Goal: Transaction & Acquisition: Book appointment/travel/reservation

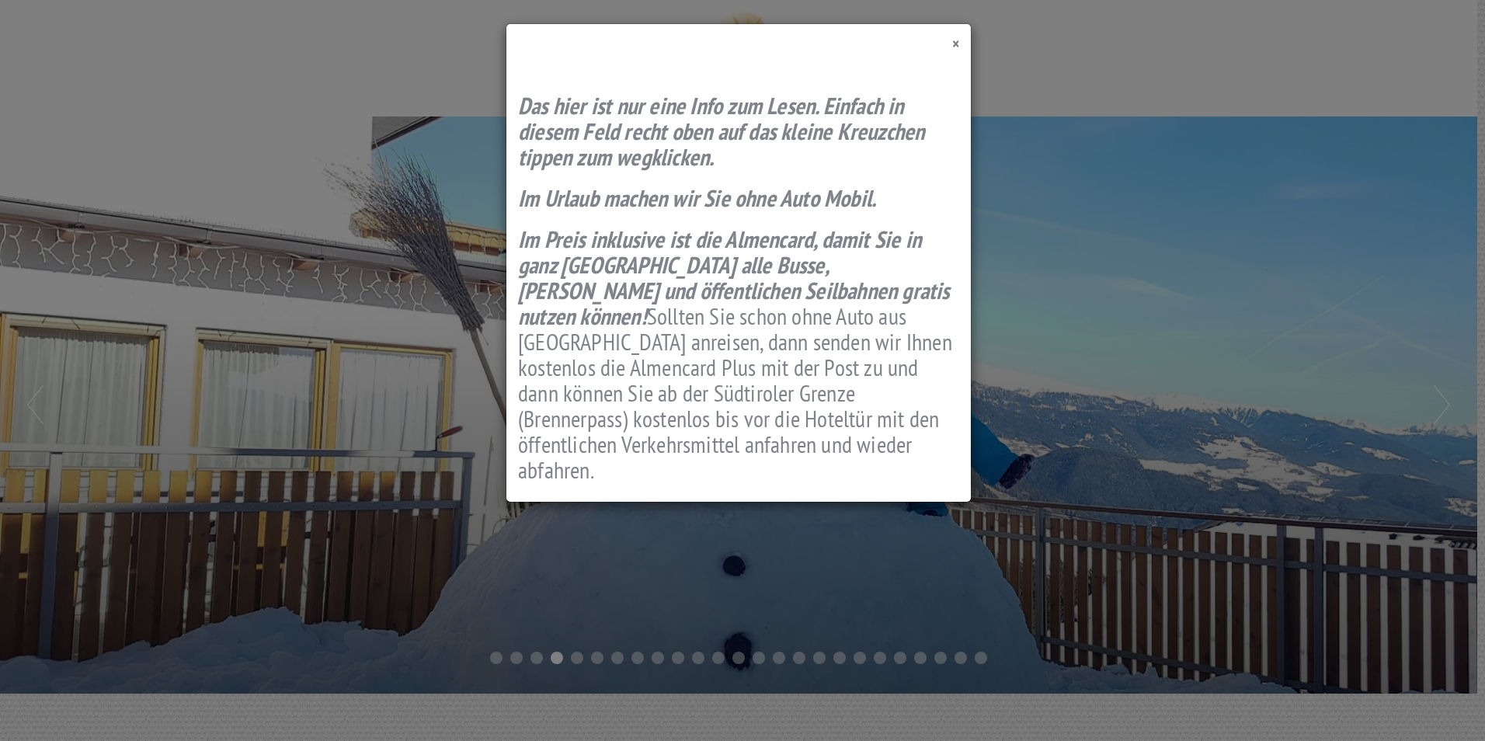
click at [952, 47] on span "×" at bounding box center [955, 43] width 7 height 21
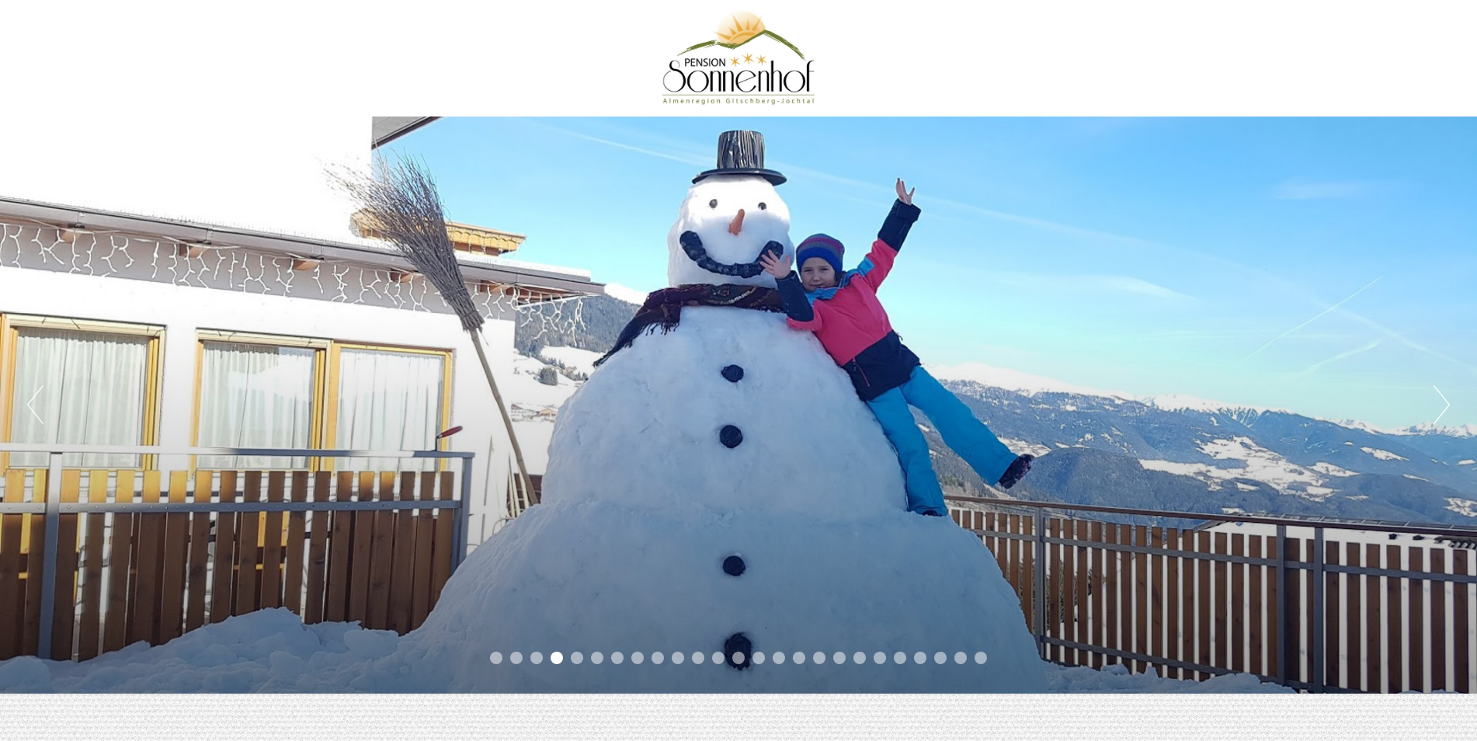
click at [1449, 404] on button "Next" at bounding box center [1442, 404] width 16 height 39
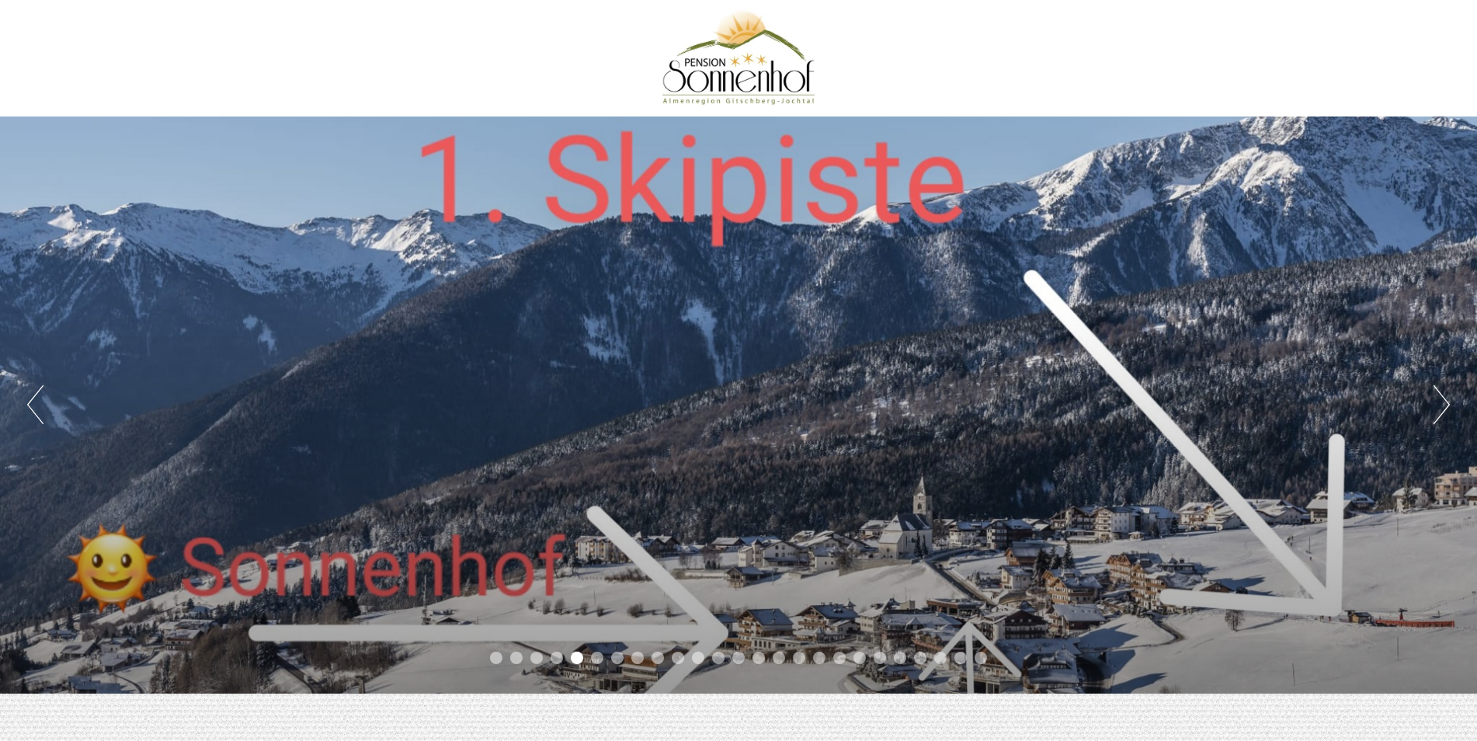
click at [1449, 404] on button "Next" at bounding box center [1442, 404] width 16 height 39
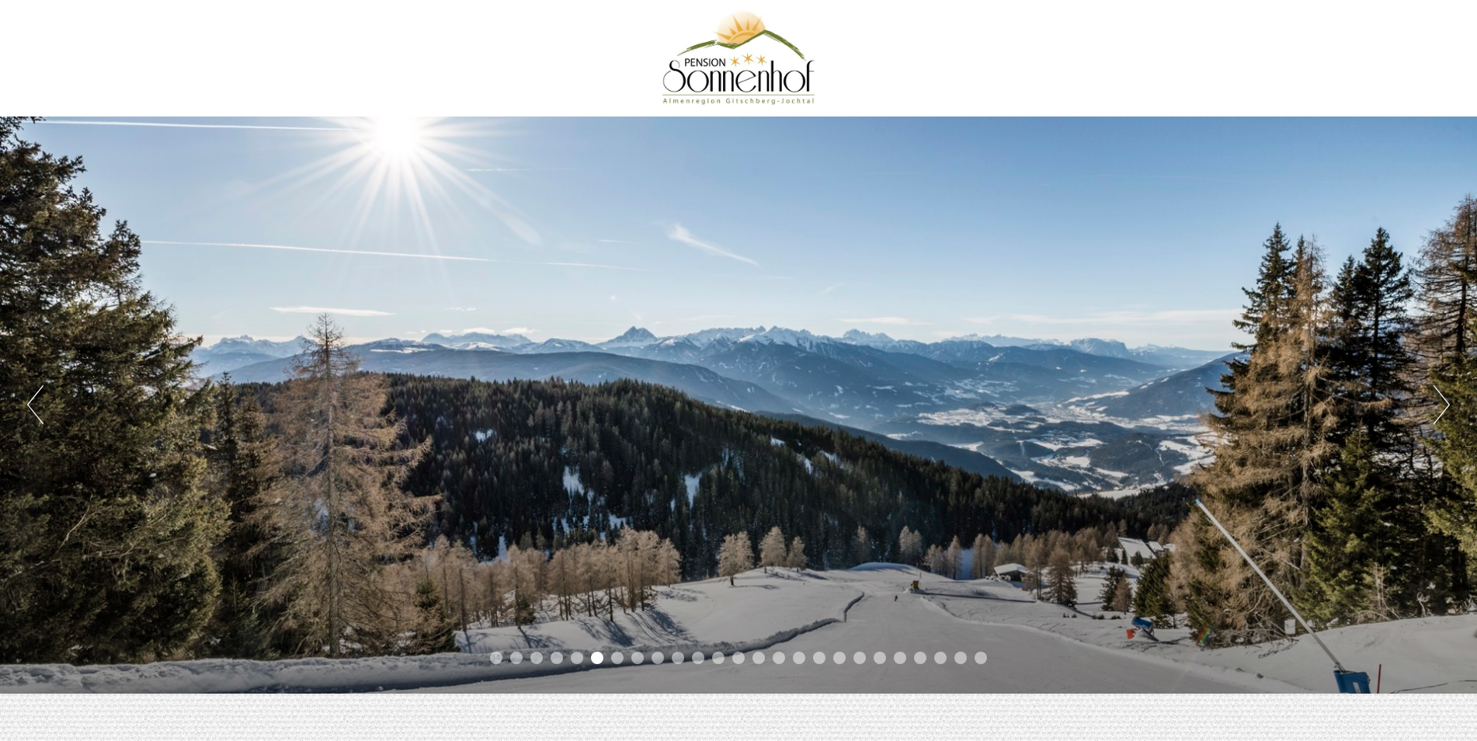
click at [1449, 404] on button "Next" at bounding box center [1442, 404] width 16 height 39
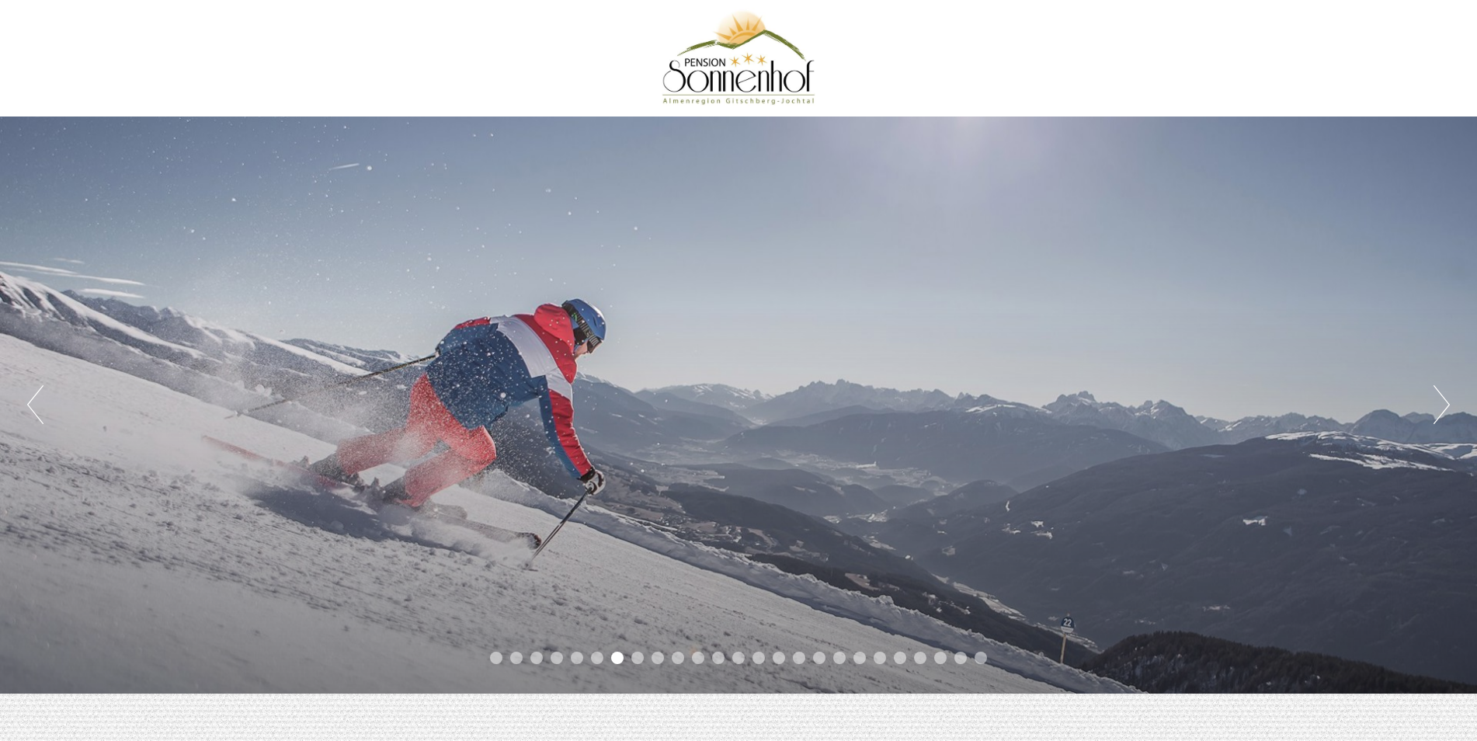
click at [1449, 404] on button "Next" at bounding box center [1442, 404] width 16 height 39
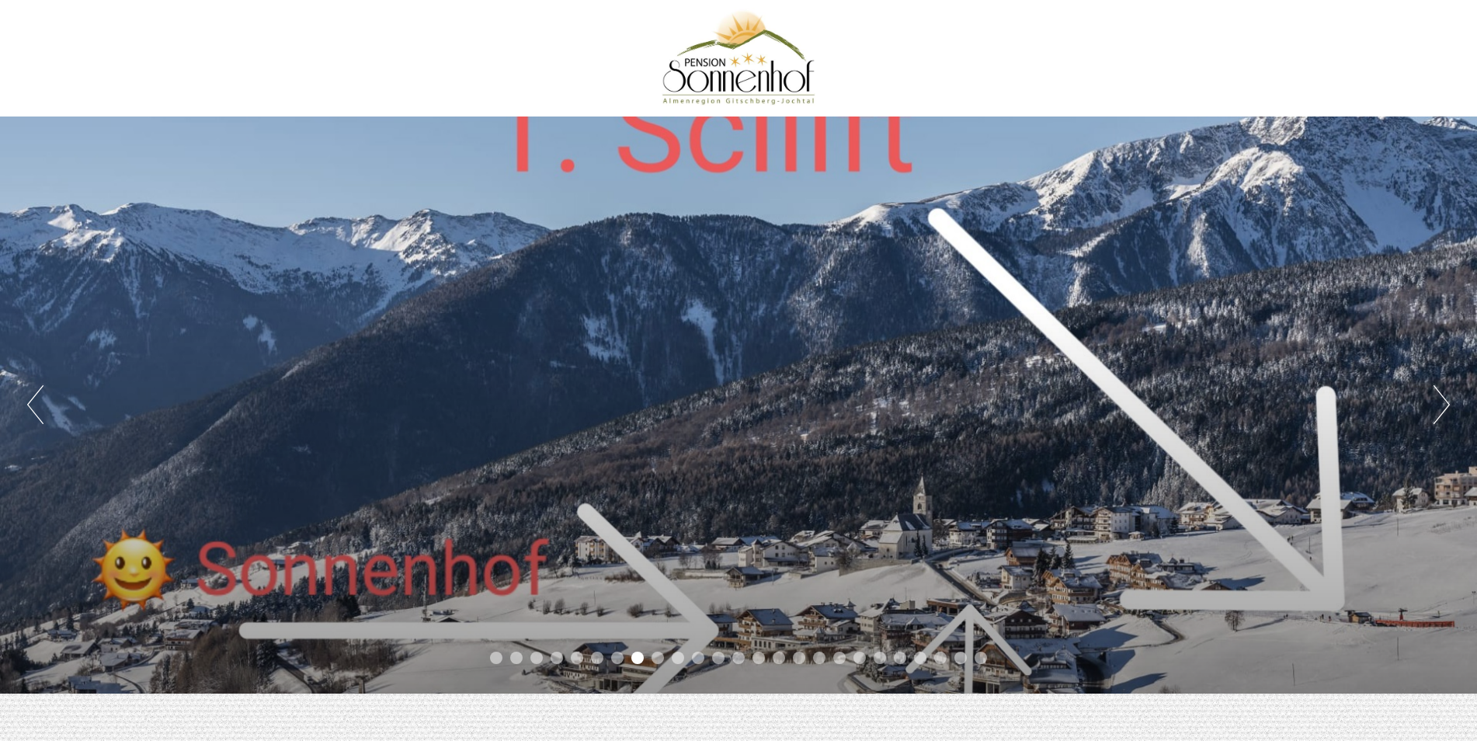
click at [1449, 404] on button "Next" at bounding box center [1442, 404] width 16 height 39
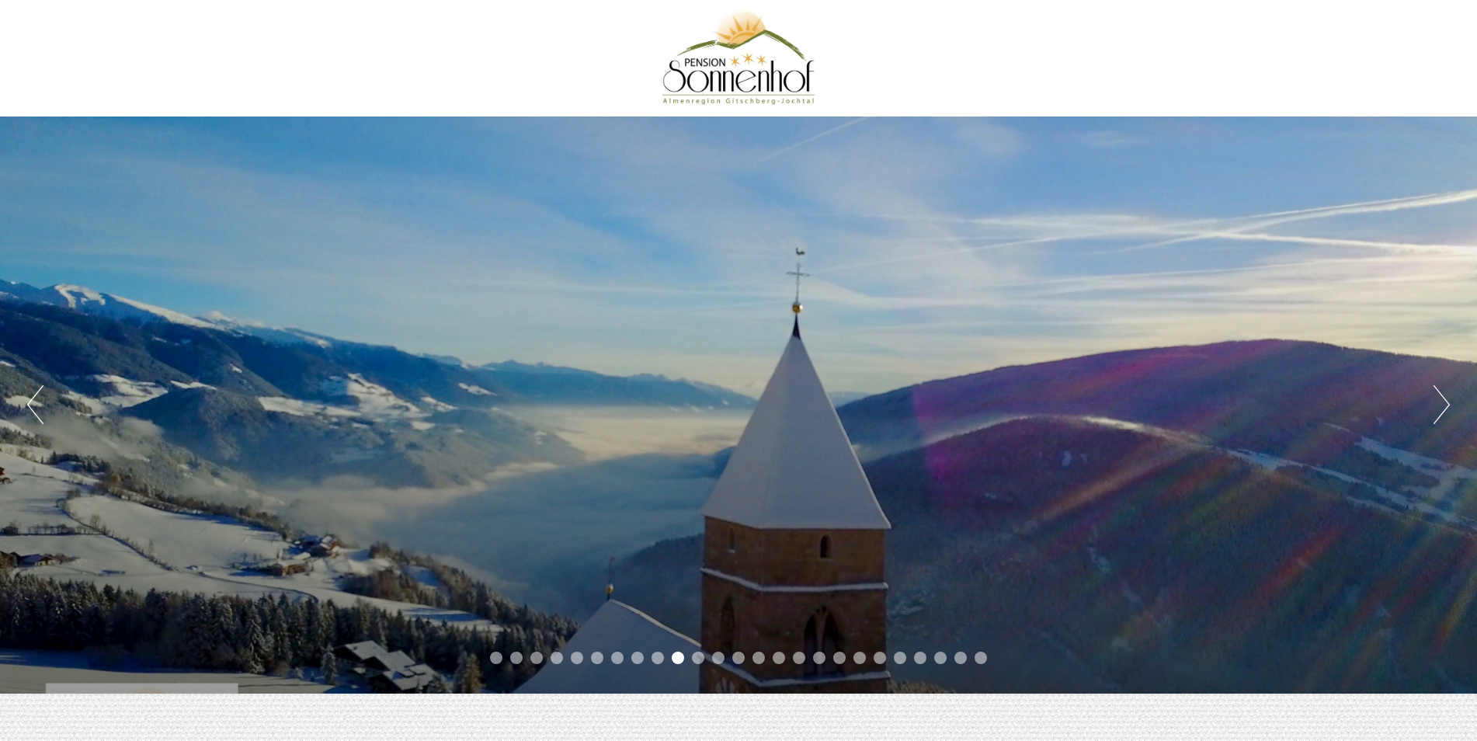
click at [1449, 404] on button "Next" at bounding box center [1442, 404] width 16 height 39
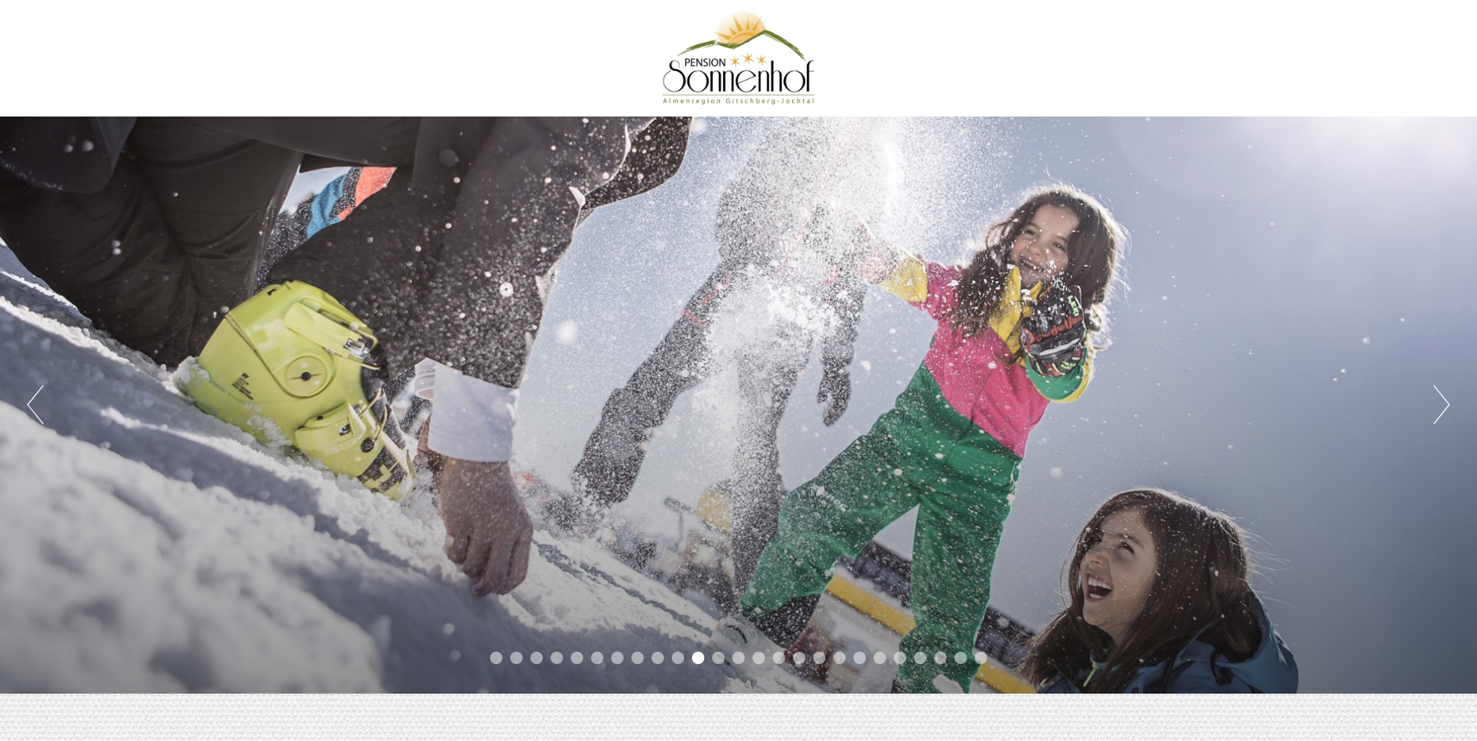
click at [1449, 404] on button "Next" at bounding box center [1442, 404] width 16 height 39
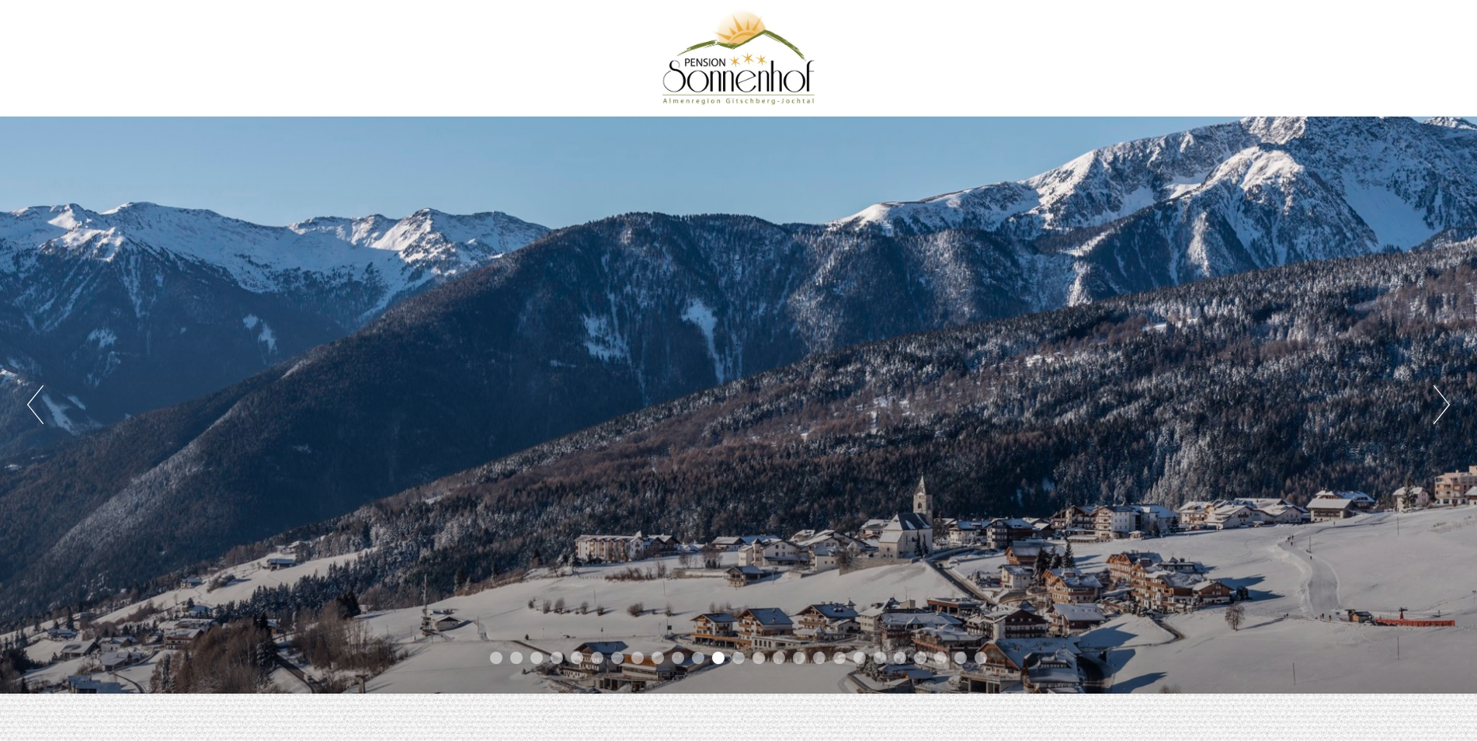
click at [1449, 404] on button "Next" at bounding box center [1442, 404] width 16 height 39
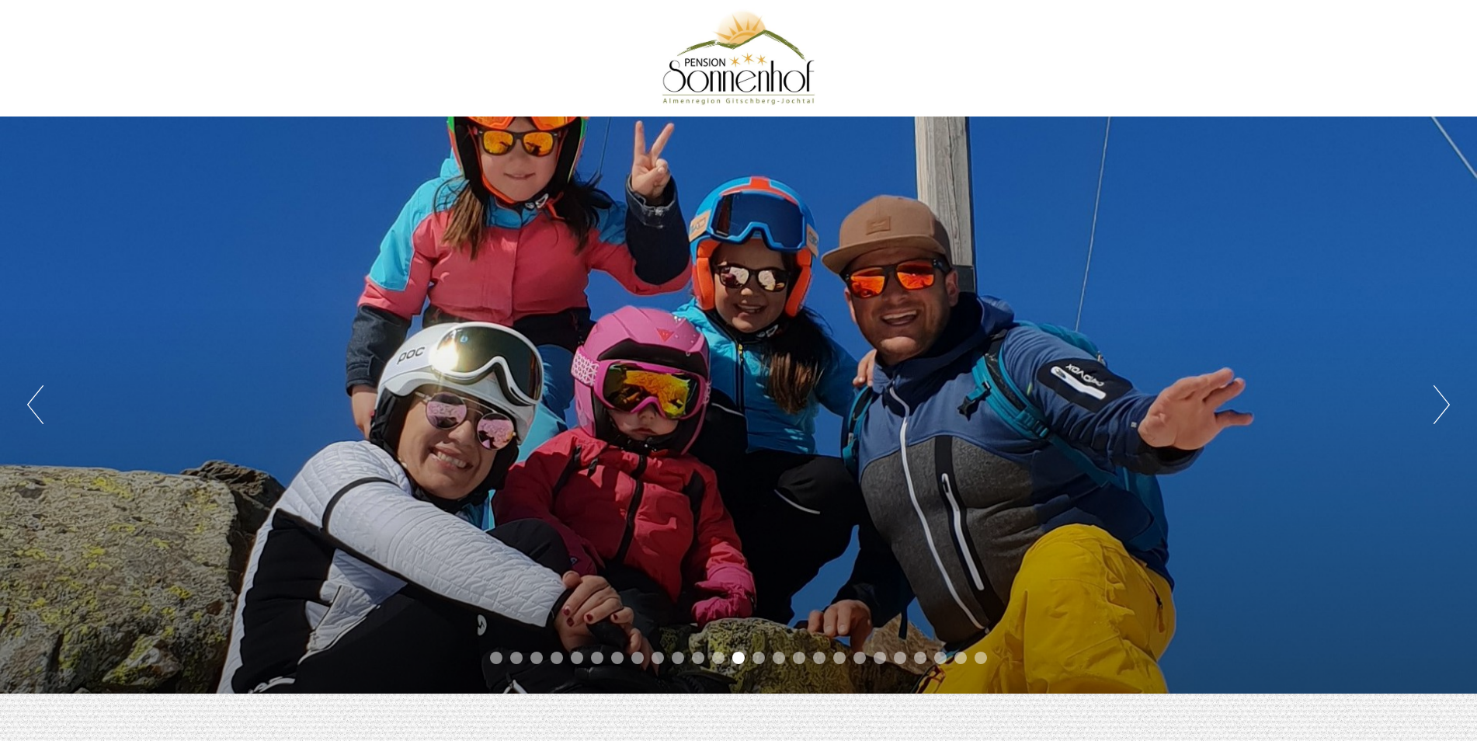
click at [1449, 404] on button "Next" at bounding box center [1442, 404] width 16 height 39
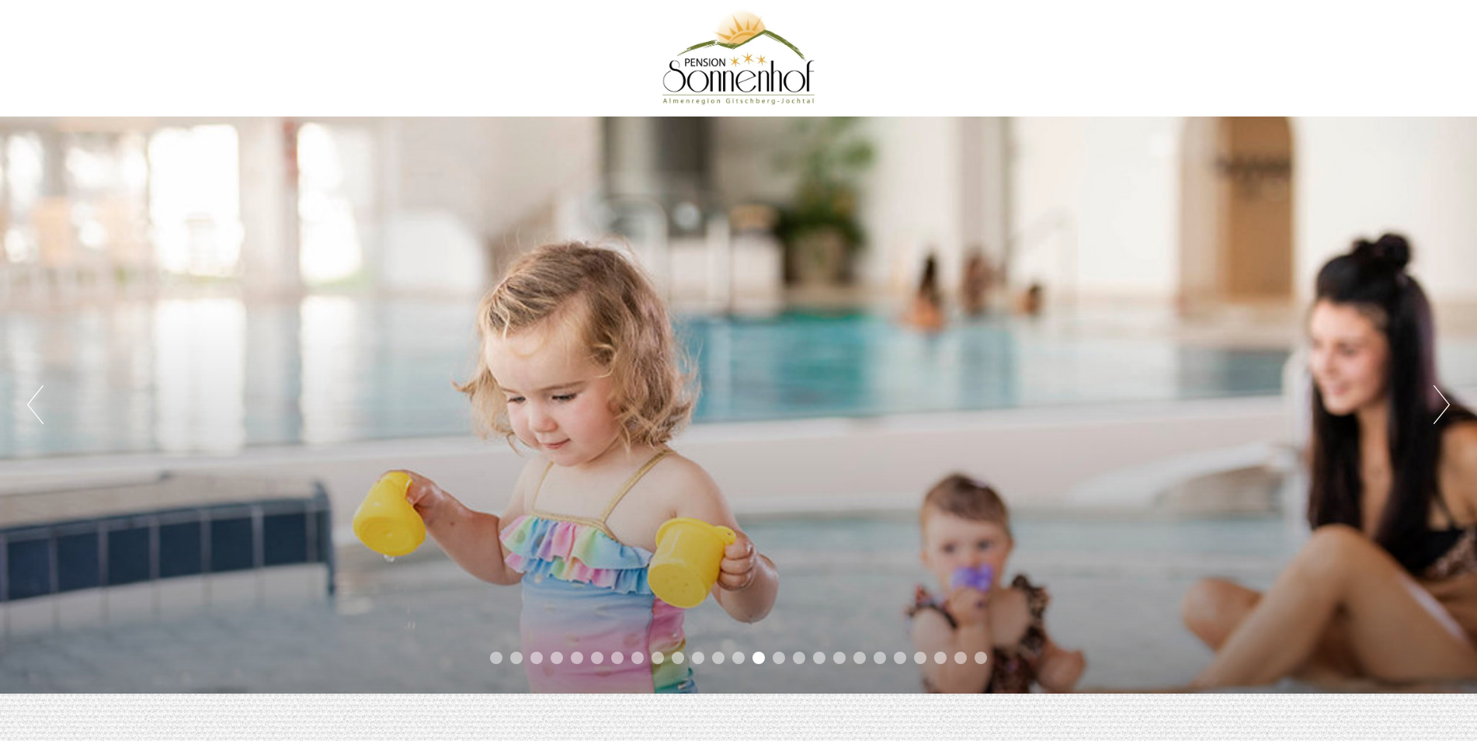
click at [1449, 404] on button "Next" at bounding box center [1442, 404] width 16 height 39
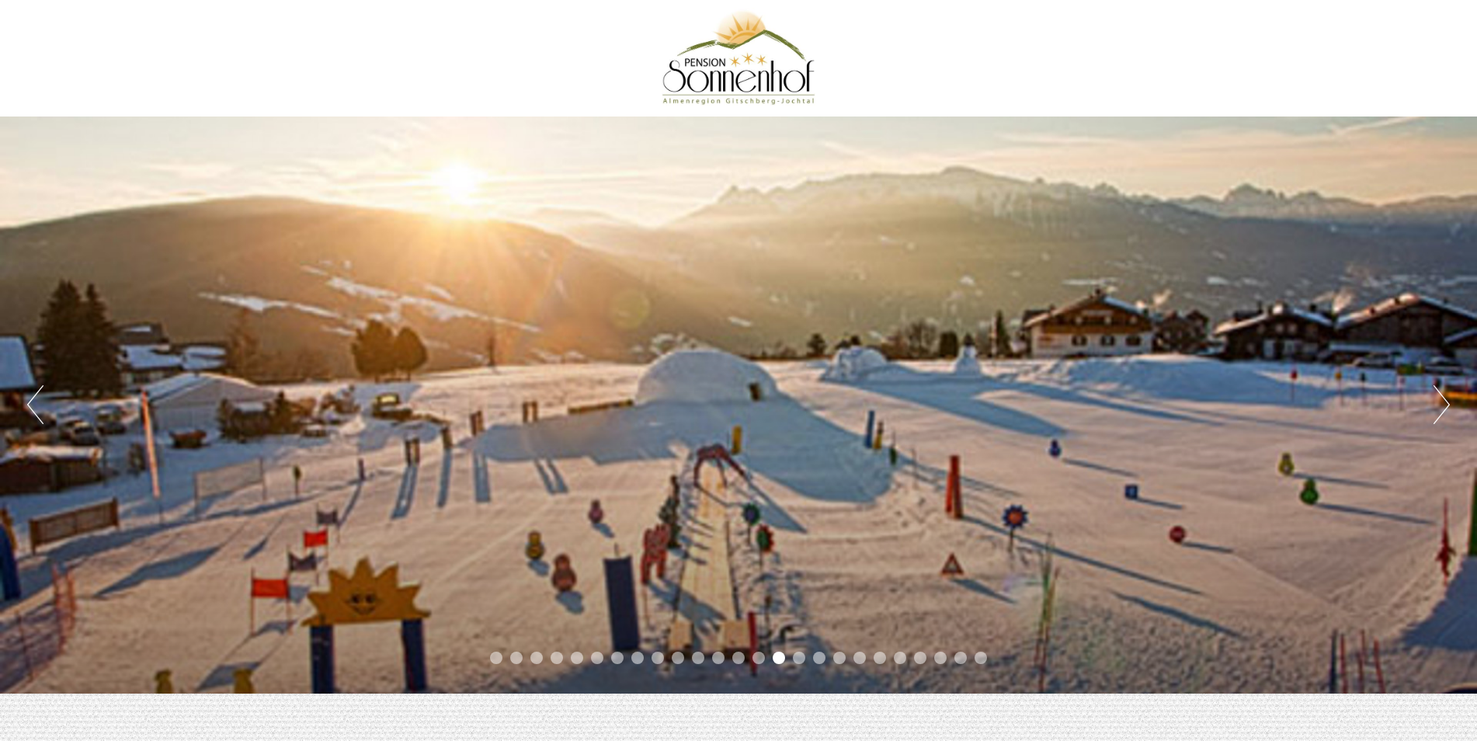
click at [1449, 404] on button "Next" at bounding box center [1442, 404] width 16 height 39
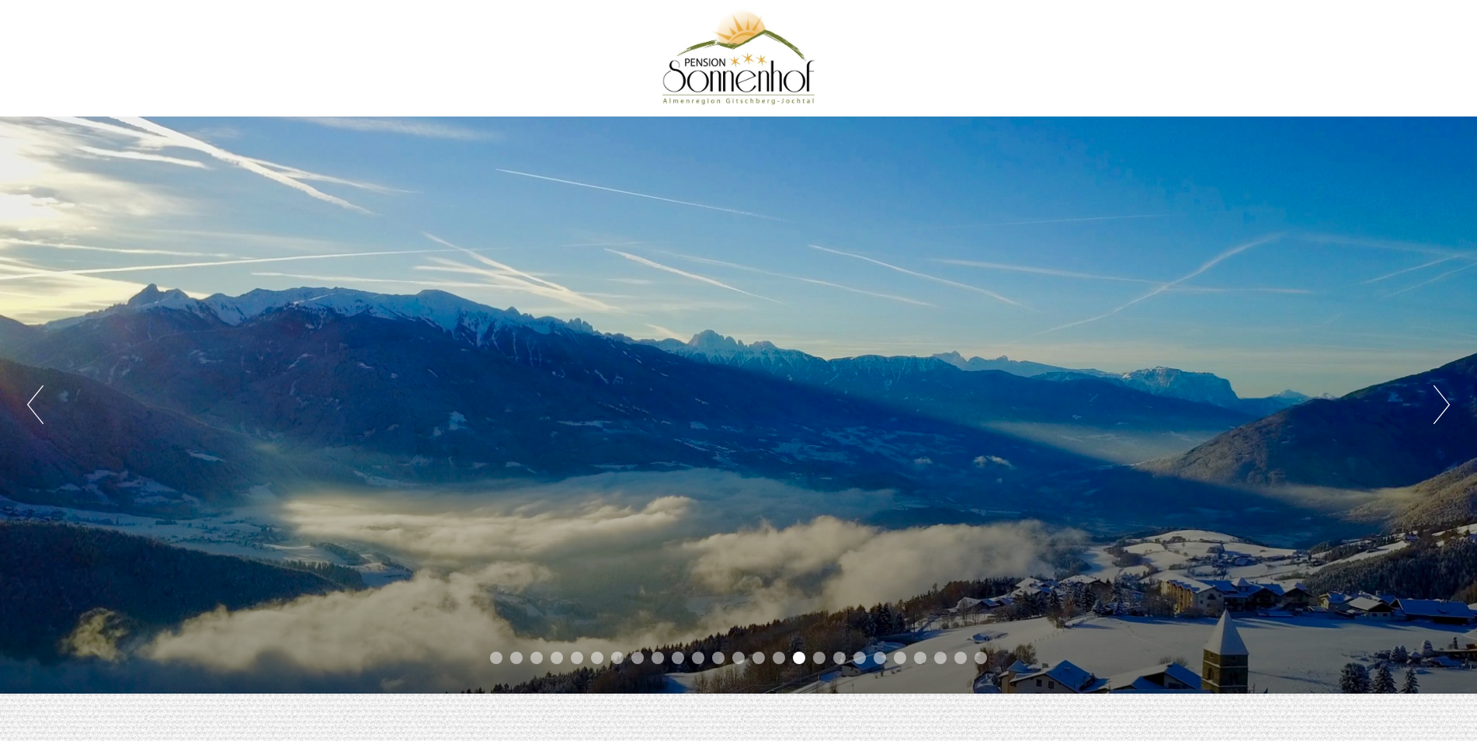
click at [1449, 404] on button "Next" at bounding box center [1442, 404] width 16 height 39
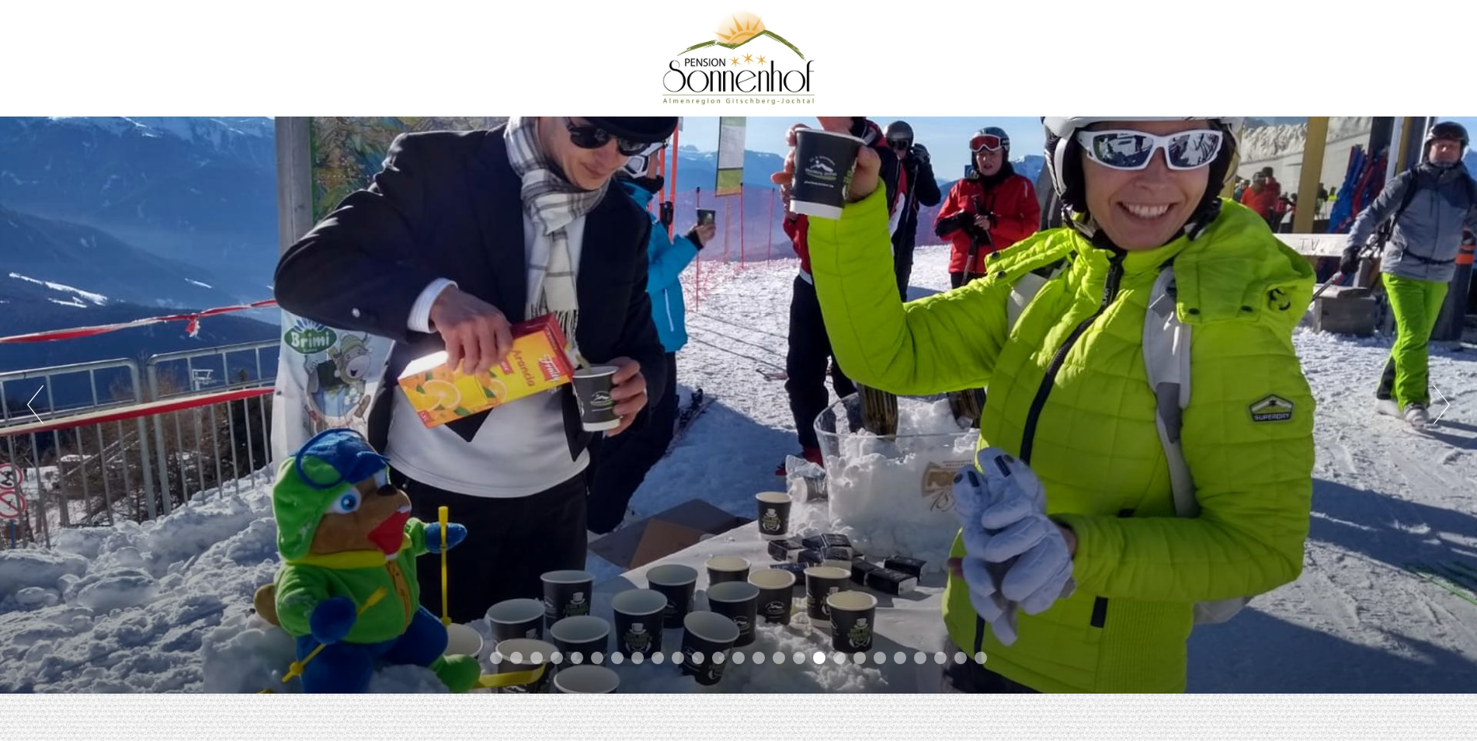
click at [1449, 404] on button "Next" at bounding box center [1442, 404] width 16 height 39
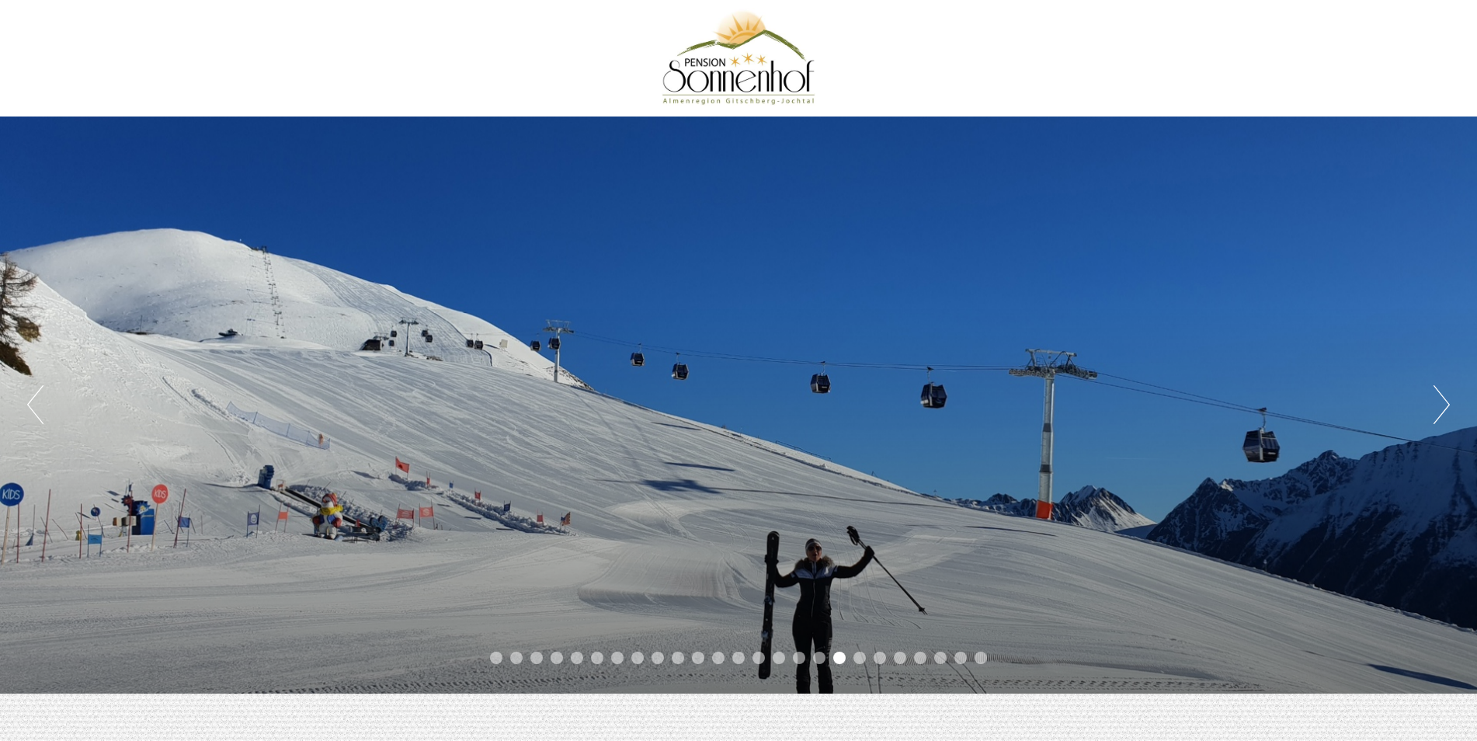
click at [1449, 404] on button "Next" at bounding box center [1442, 404] width 16 height 39
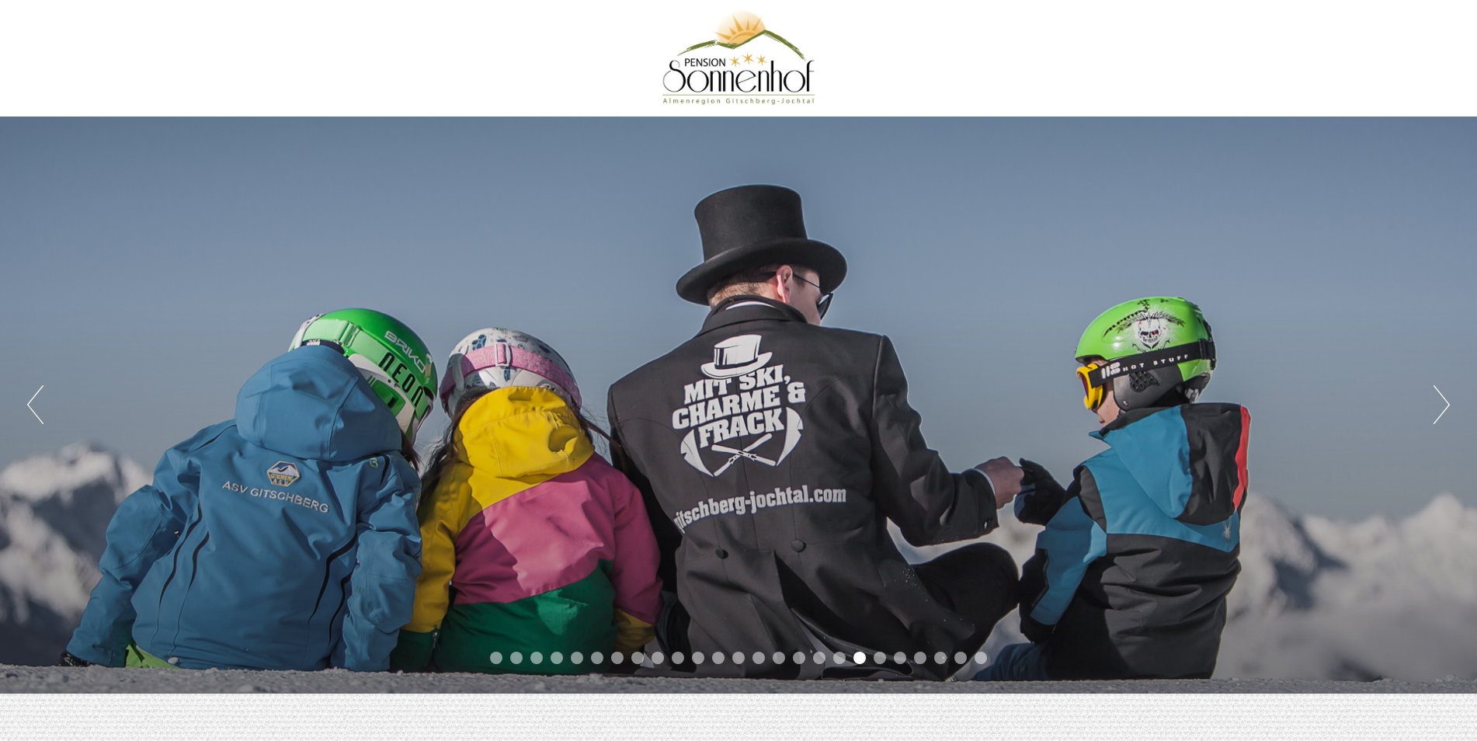
click at [36, 410] on button "Previous" at bounding box center [35, 404] width 16 height 39
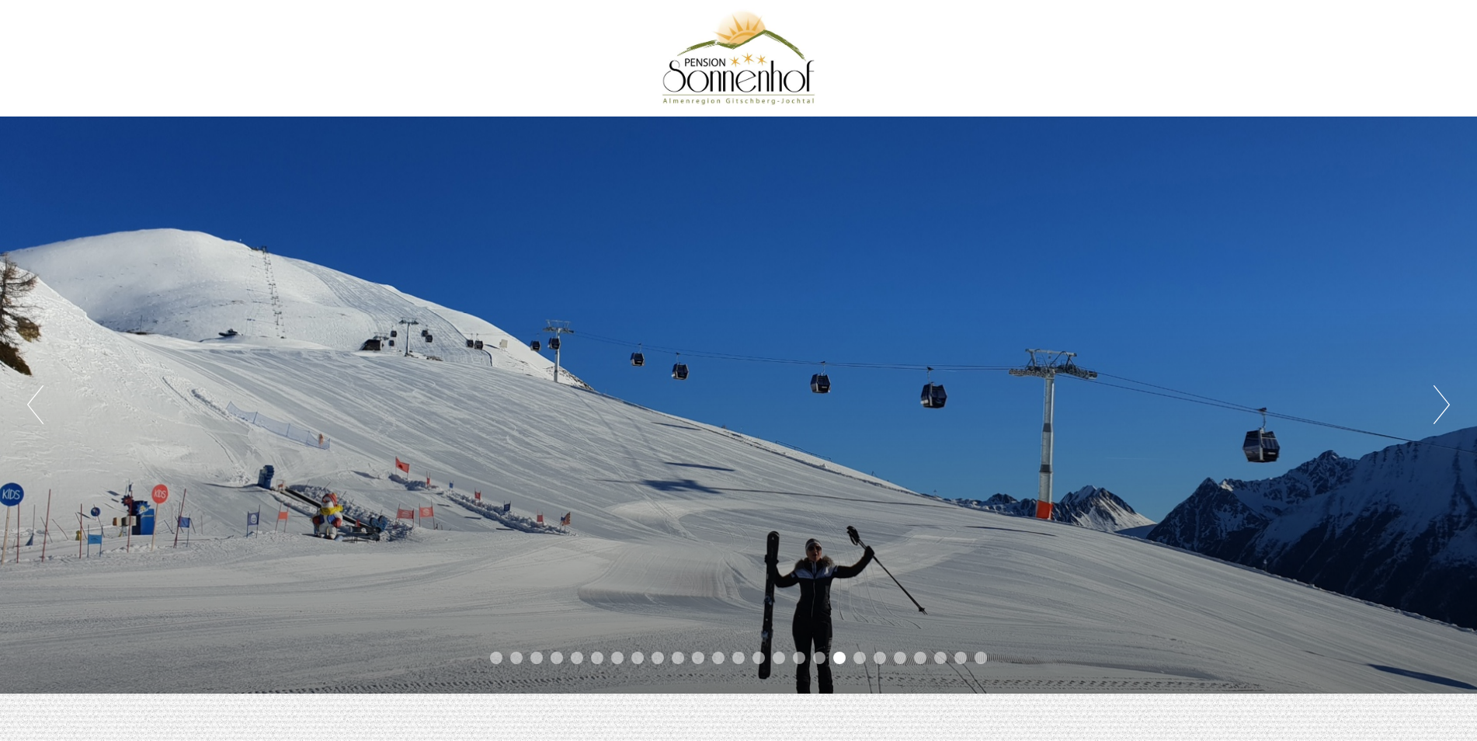
click at [1434, 398] on button "Next" at bounding box center [1442, 404] width 16 height 39
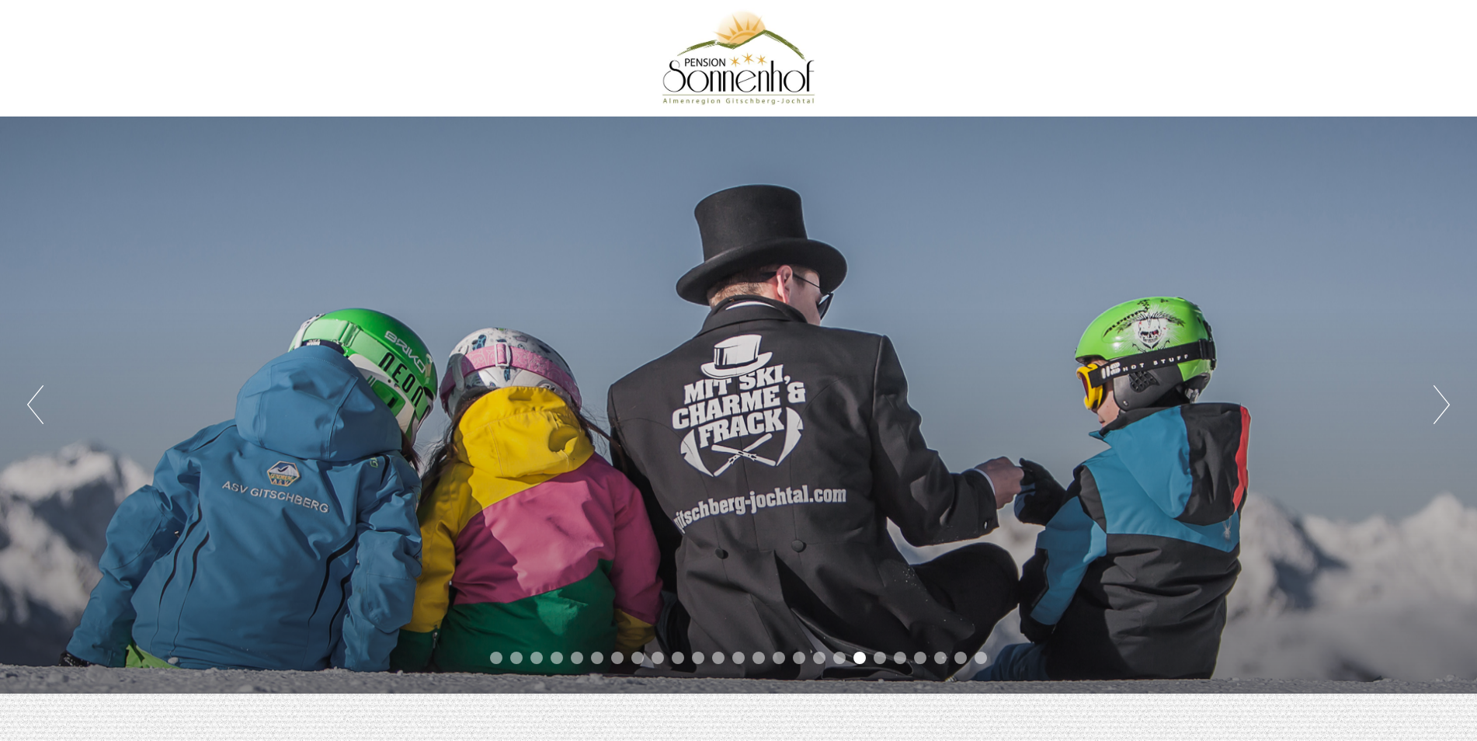
click at [1447, 401] on button "Next" at bounding box center [1442, 404] width 16 height 39
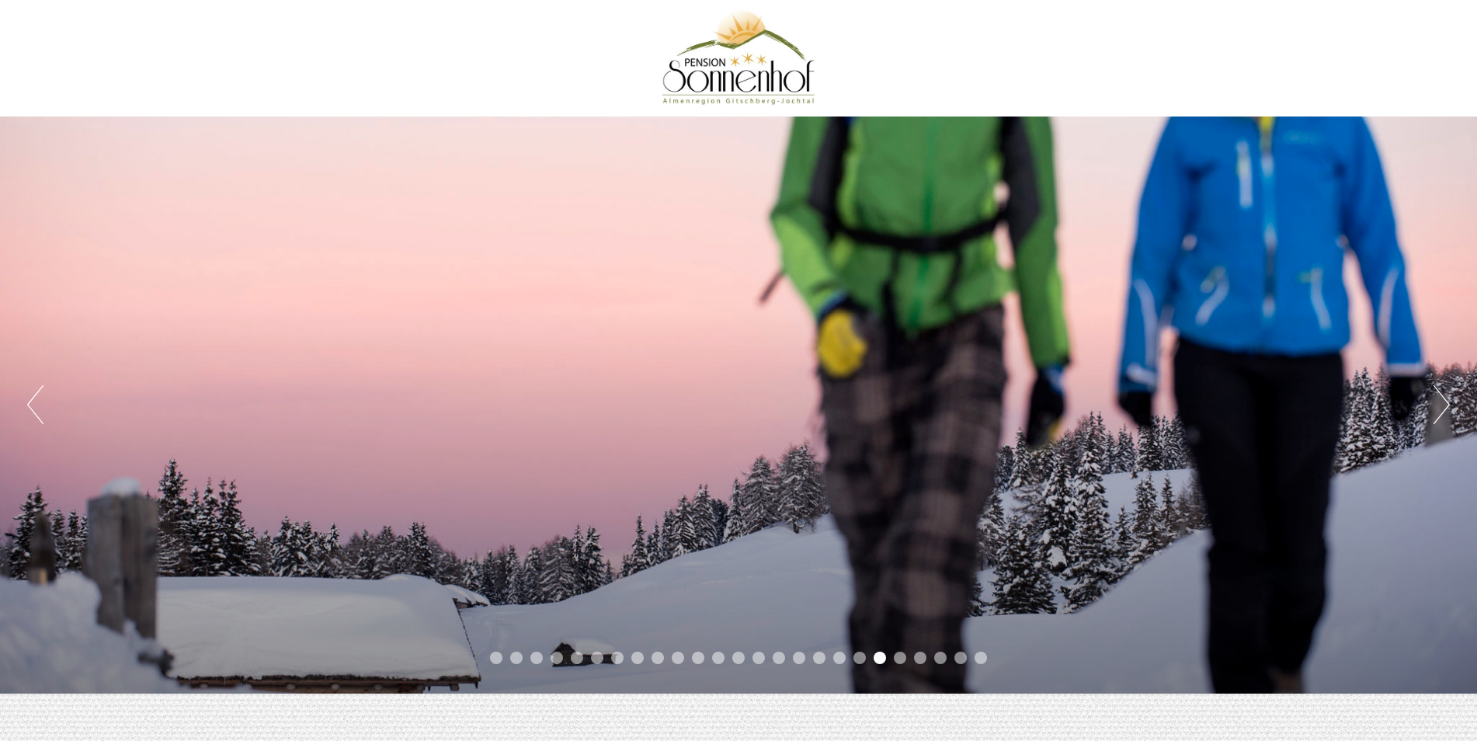
click at [1447, 401] on button "Next" at bounding box center [1442, 404] width 16 height 39
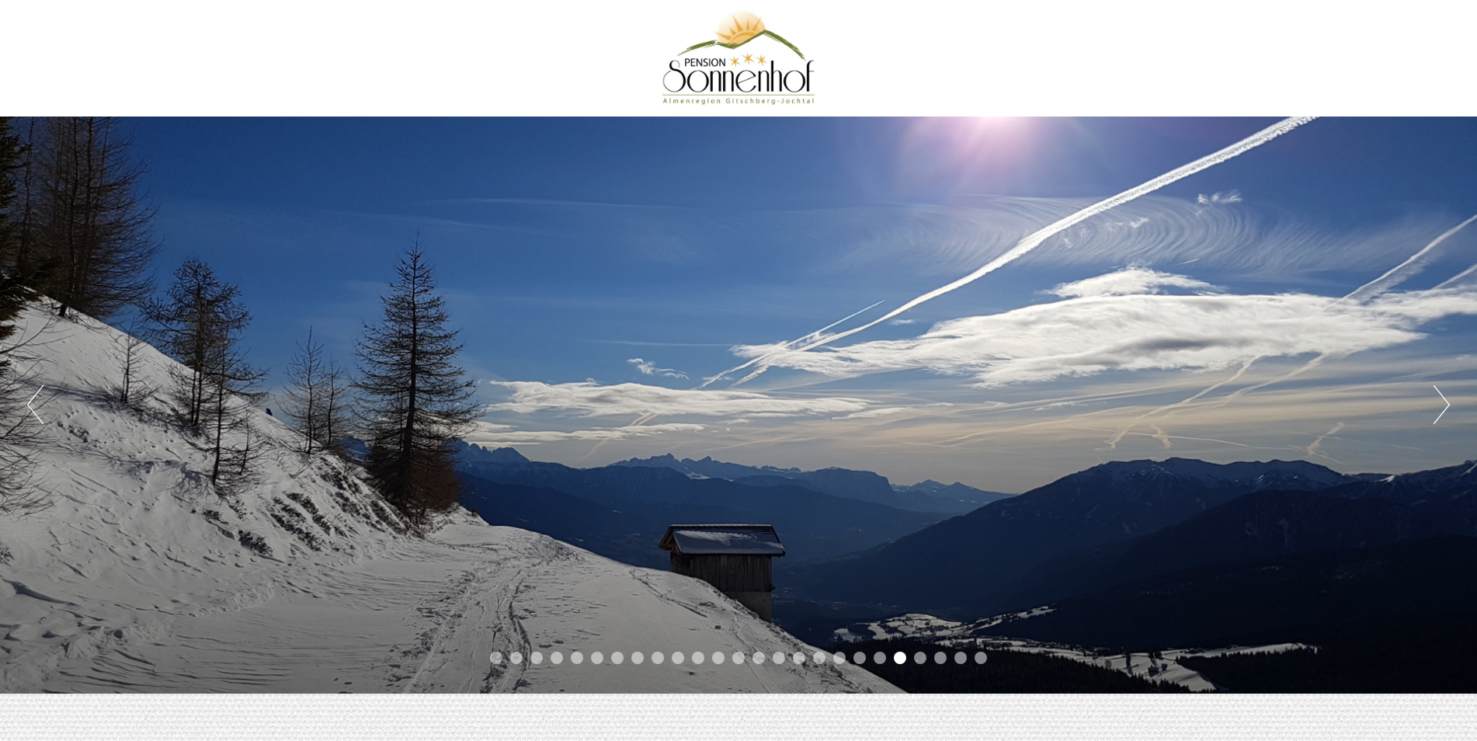
click at [1447, 401] on button "Next" at bounding box center [1442, 404] width 16 height 39
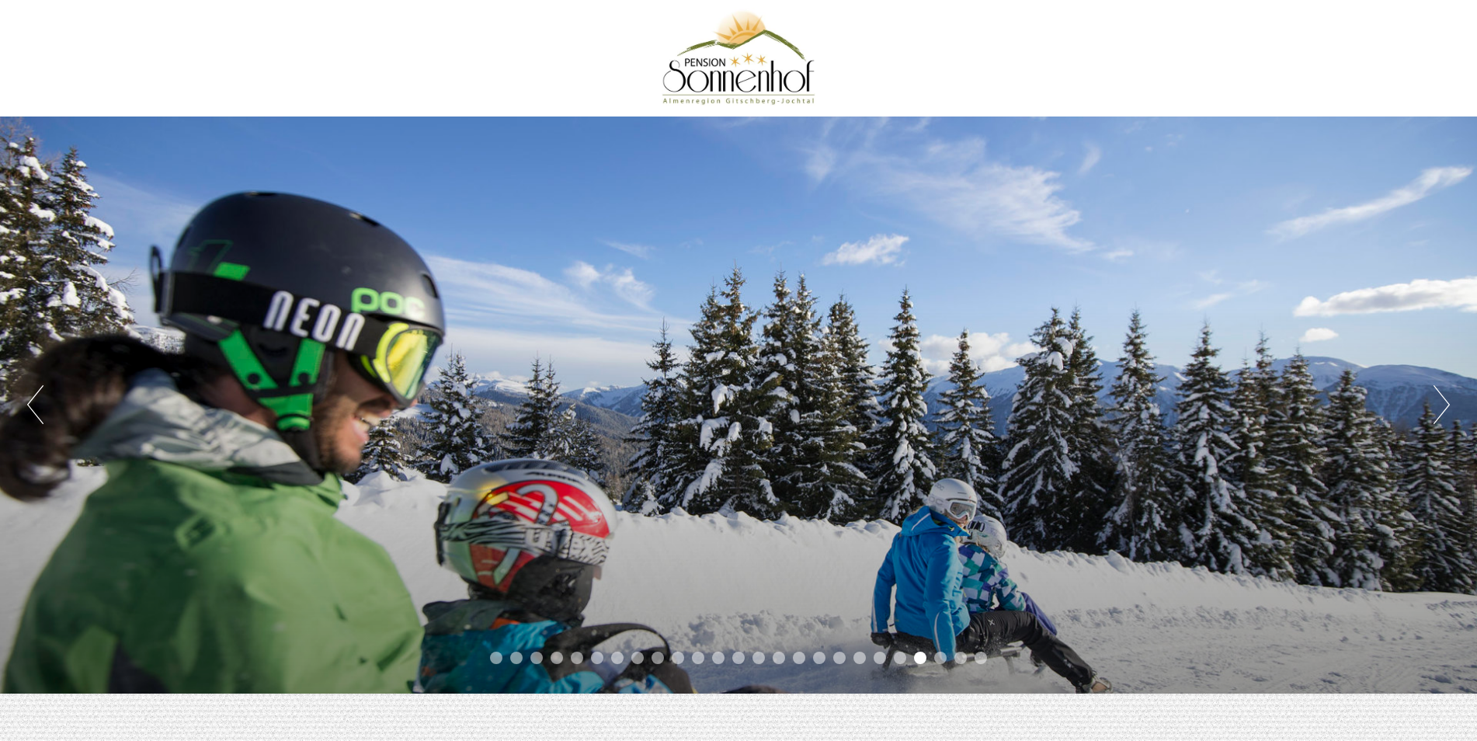
click at [1447, 401] on button "Next" at bounding box center [1442, 404] width 16 height 39
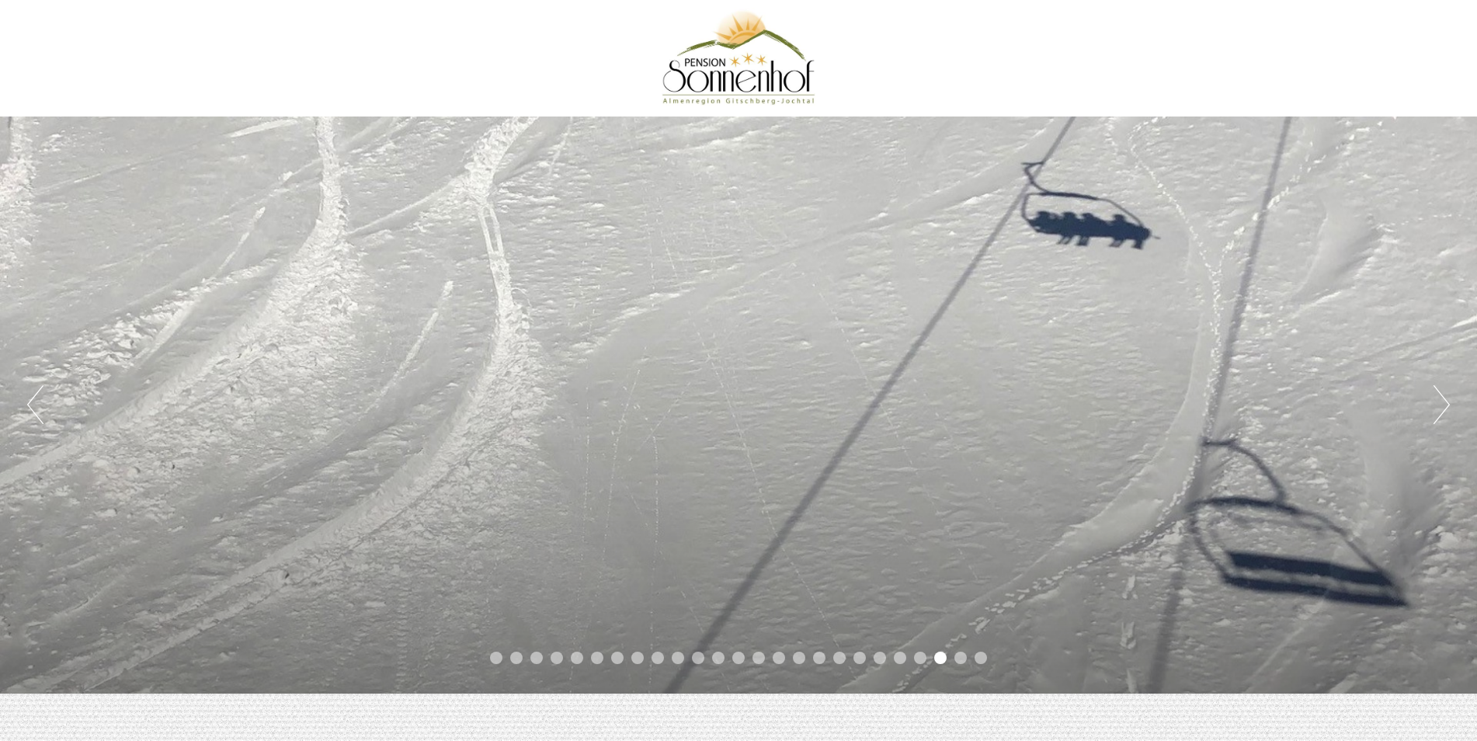
click at [1447, 401] on button "Next" at bounding box center [1442, 404] width 16 height 39
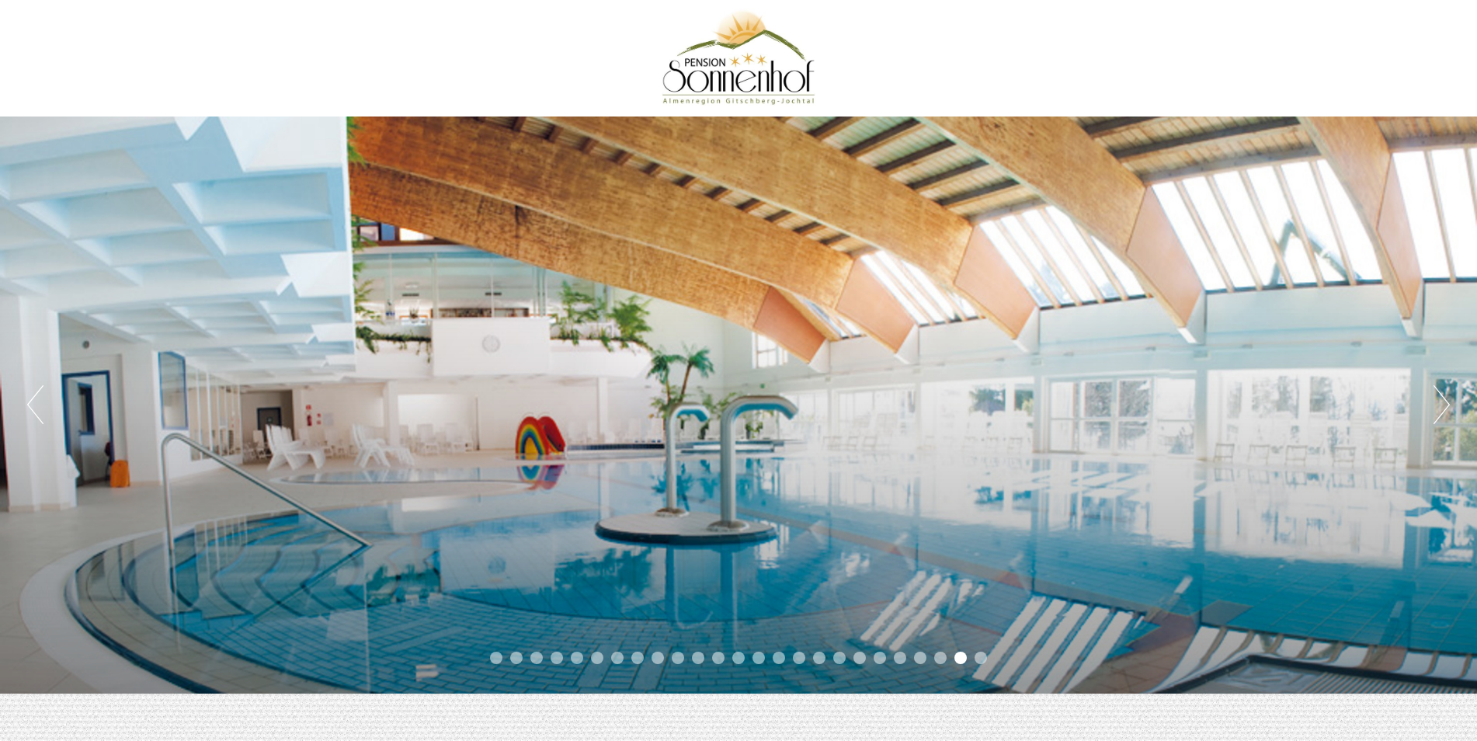
click at [1447, 401] on button "Next" at bounding box center [1442, 404] width 16 height 39
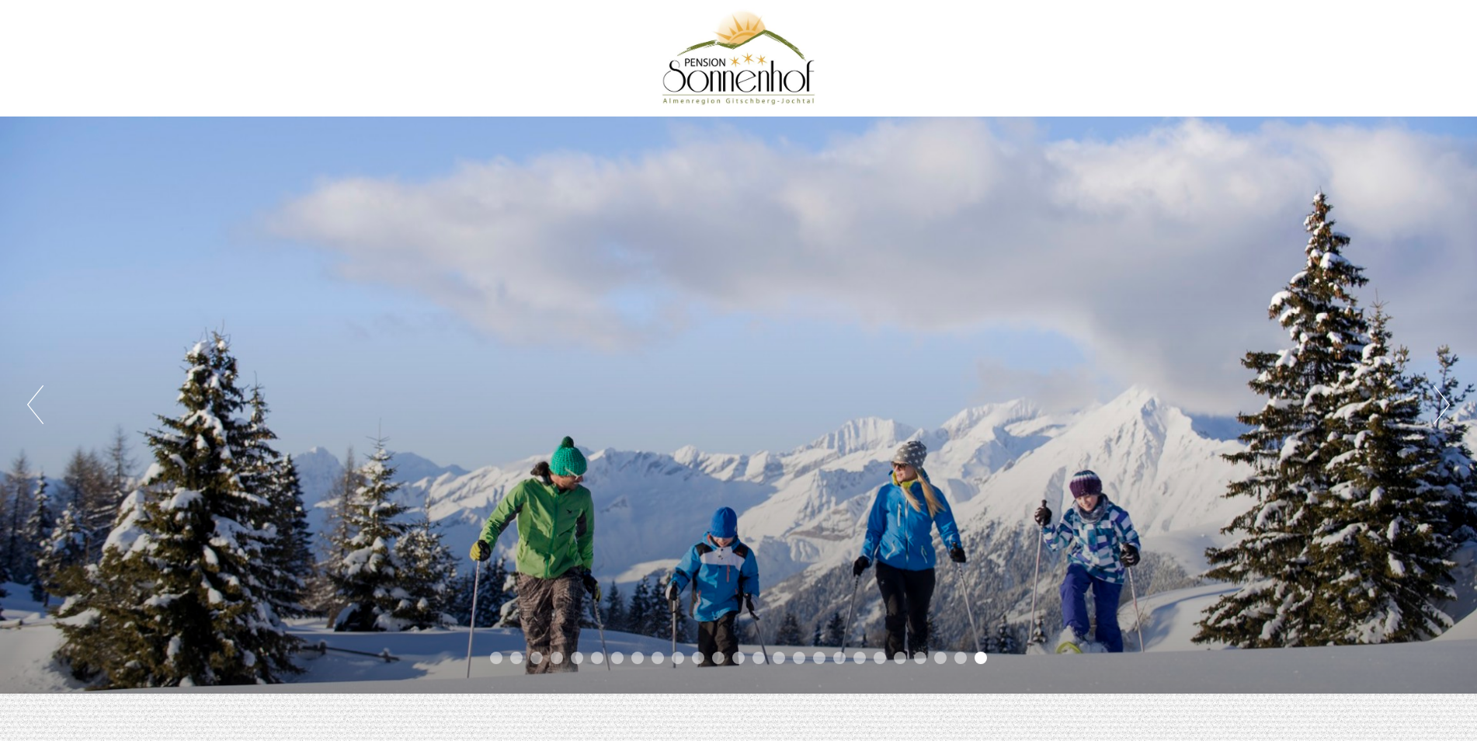
click at [1447, 401] on button "Next" at bounding box center [1442, 404] width 16 height 39
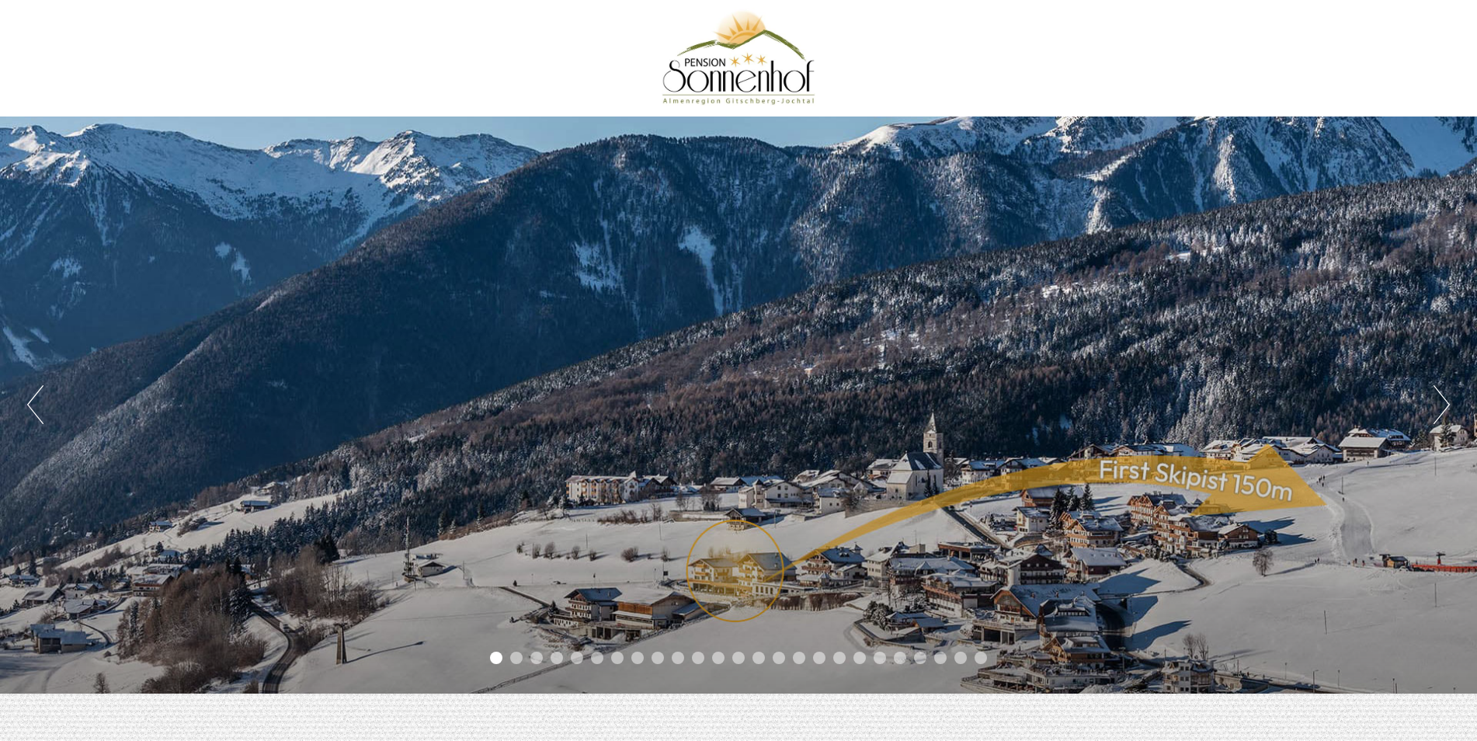
click at [1447, 401] on button "Next" at bounding box center [1442, 404] width 16 height 39
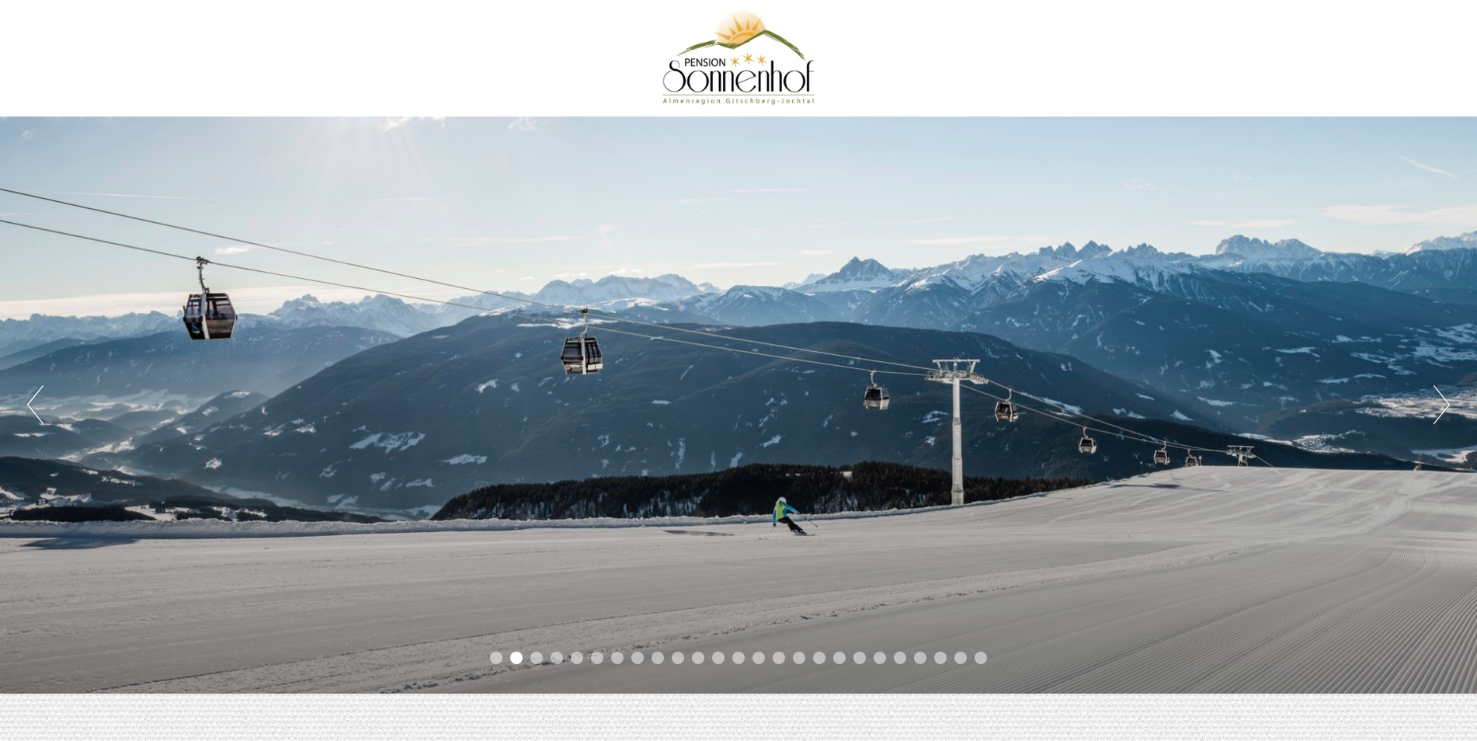
click at [1447, 401] on button "Next" at bounding box center [1442, 404] width 16 height 39
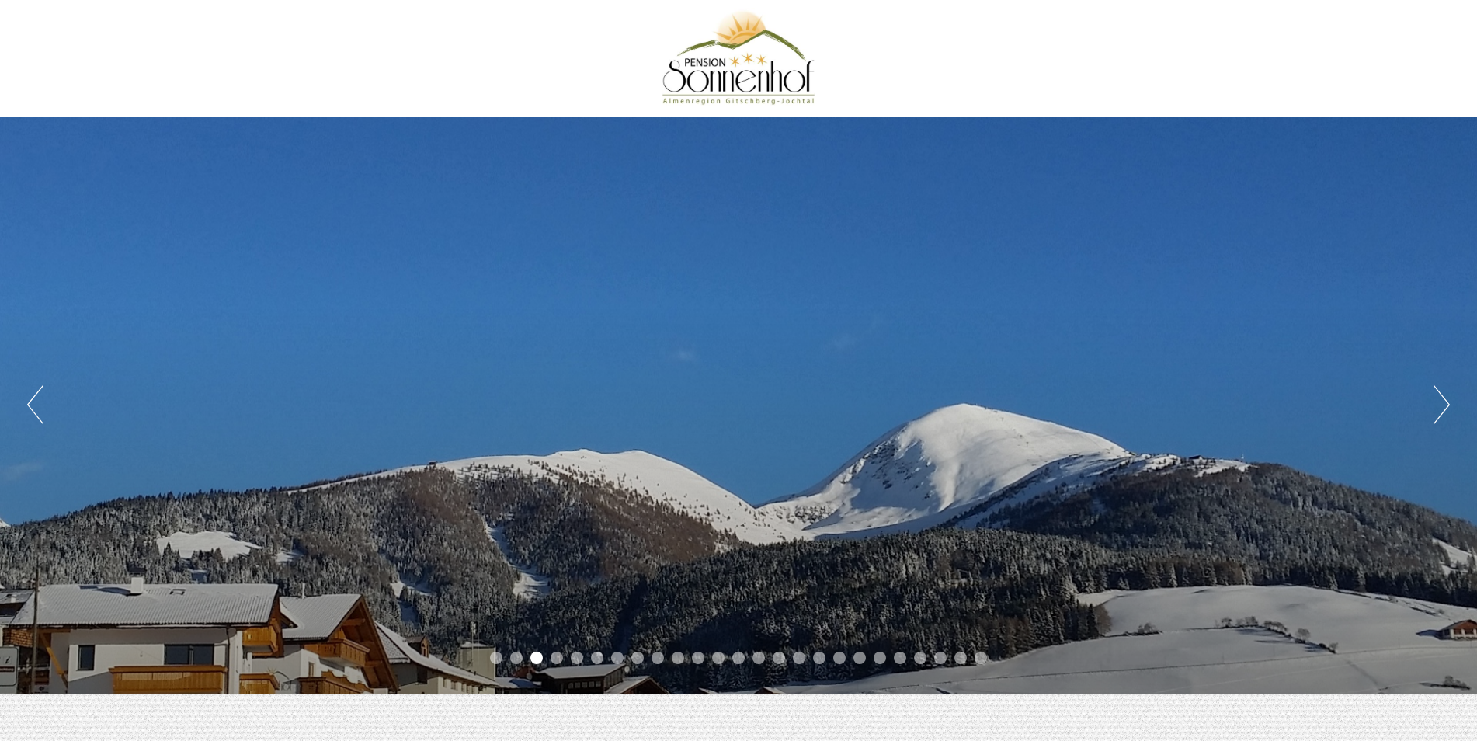
click at [1447, 401] on button "Next" at bounding box center [1442, 404] width 16 height 39
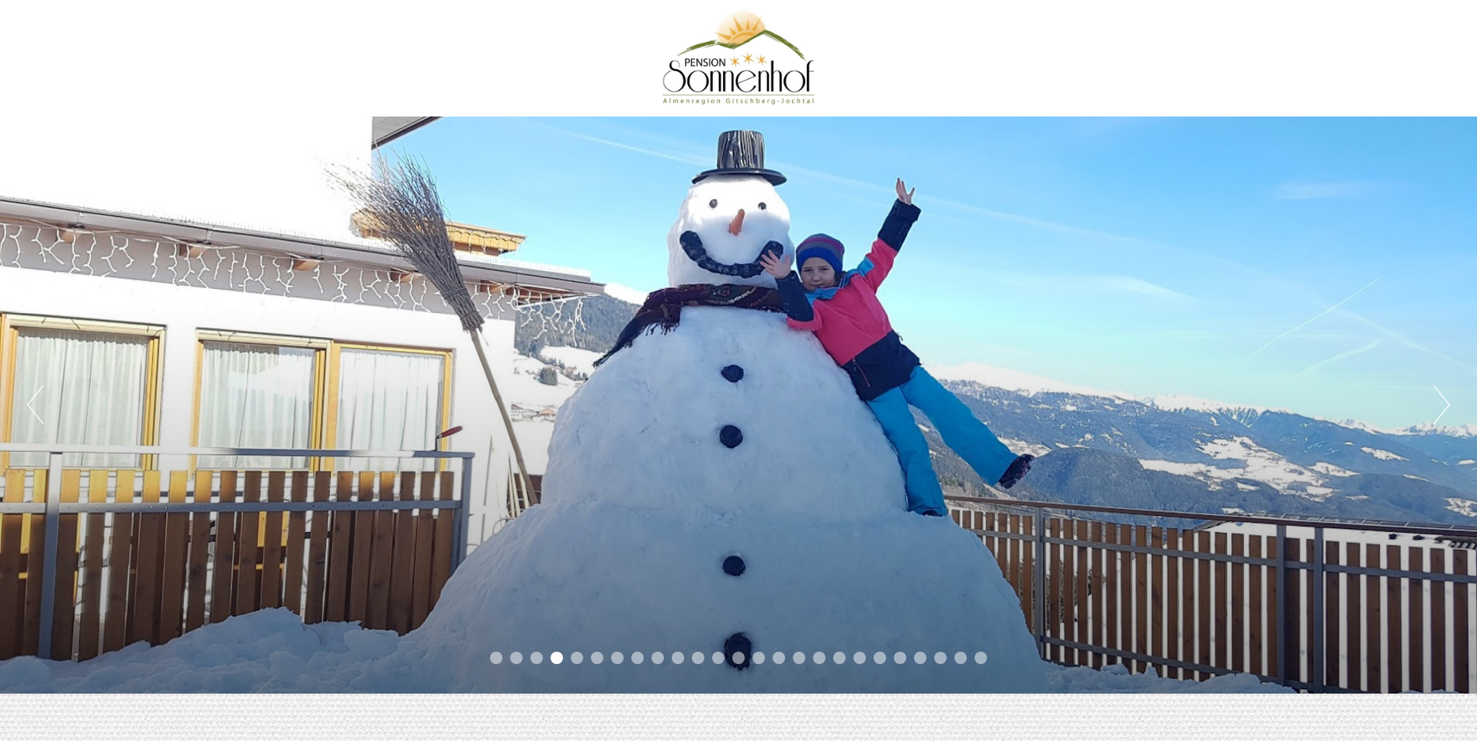
click at [1447, 401] on button "Next" at bounding box center [1442, 404] width 16 height 39
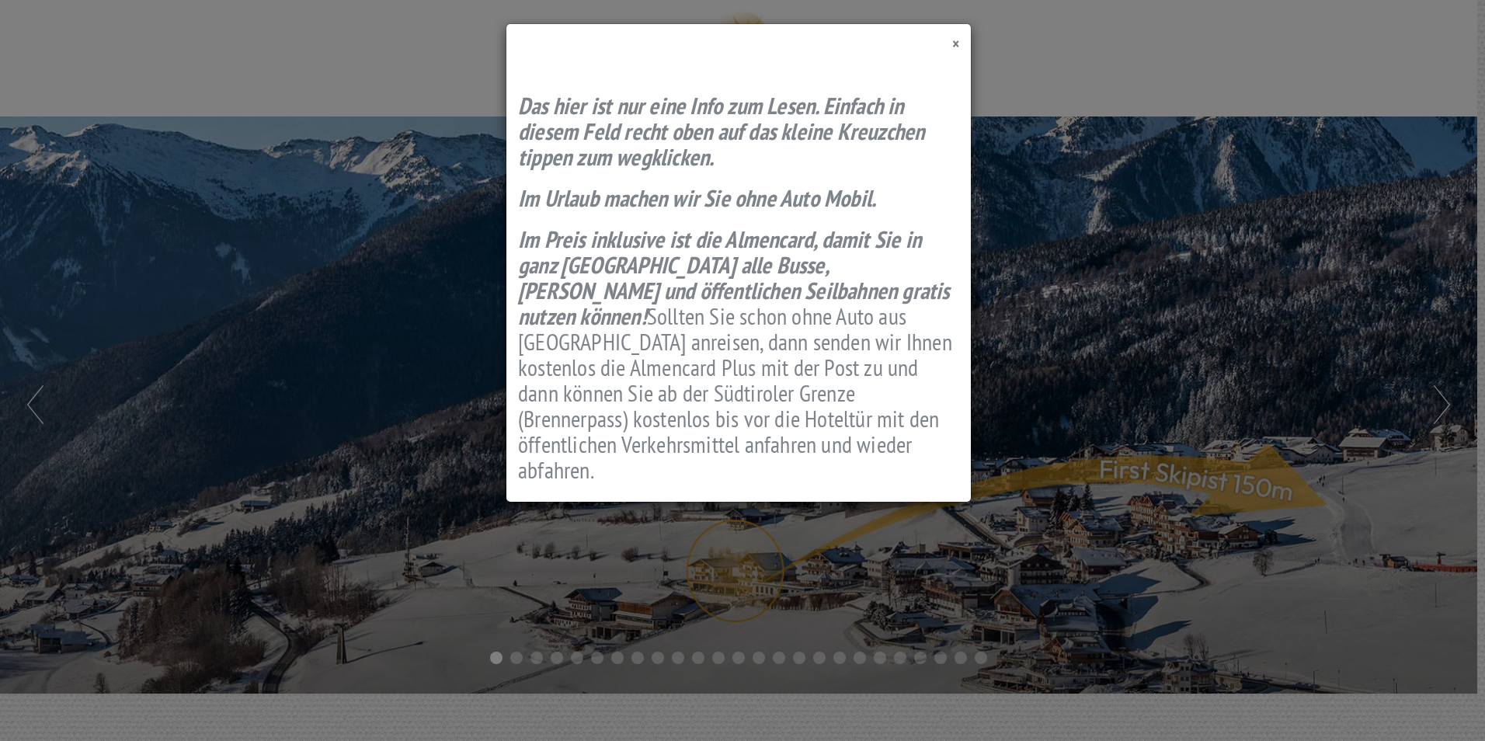
click at [954, 42] on span "×" at bounding box center [955, 43] width 7 height 21
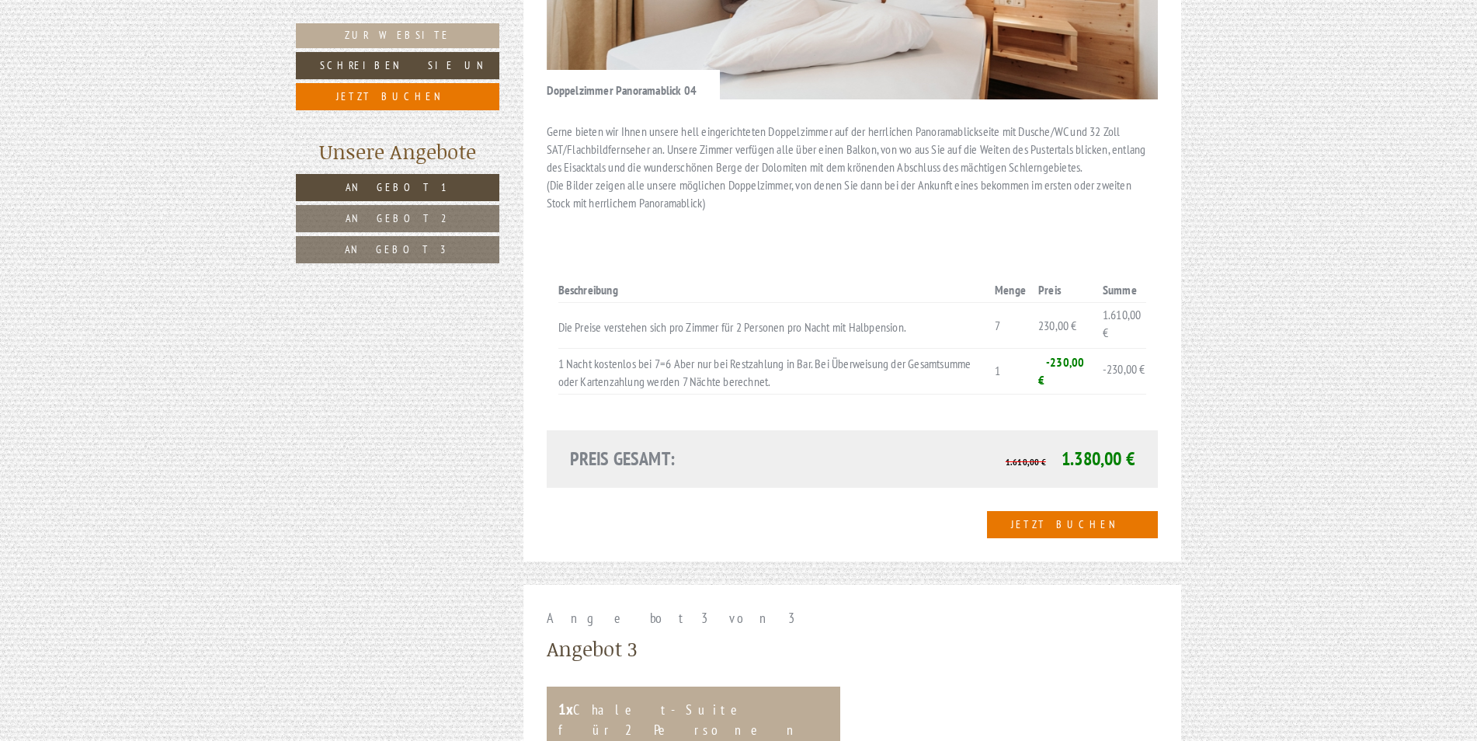
scroll to position [2569, 0]
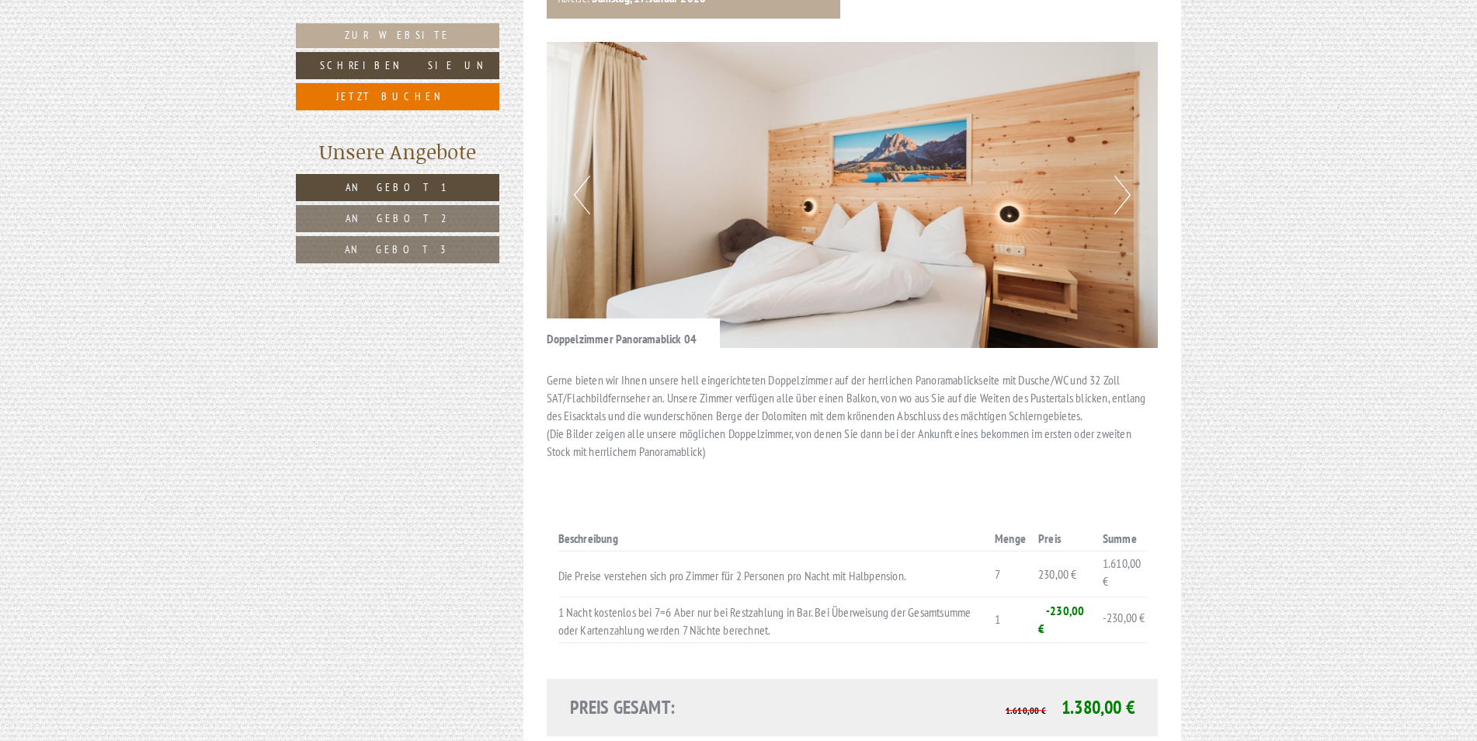
click at [1123, 176] on button "Next" at bounding box center [1123, 195] width 16 height 39
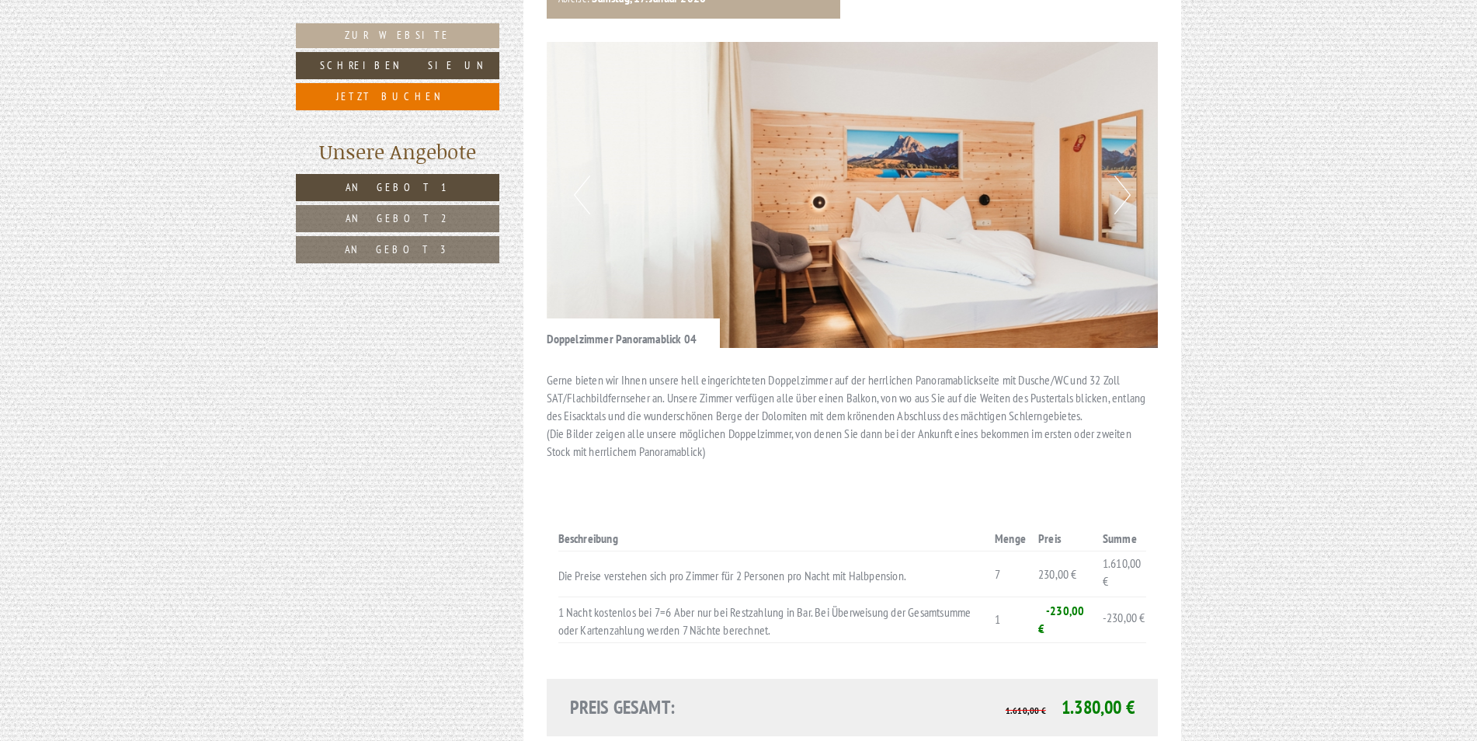
click at [1123, 176] on button "Next" at bounding box center [1123, 195] width 16 height 39
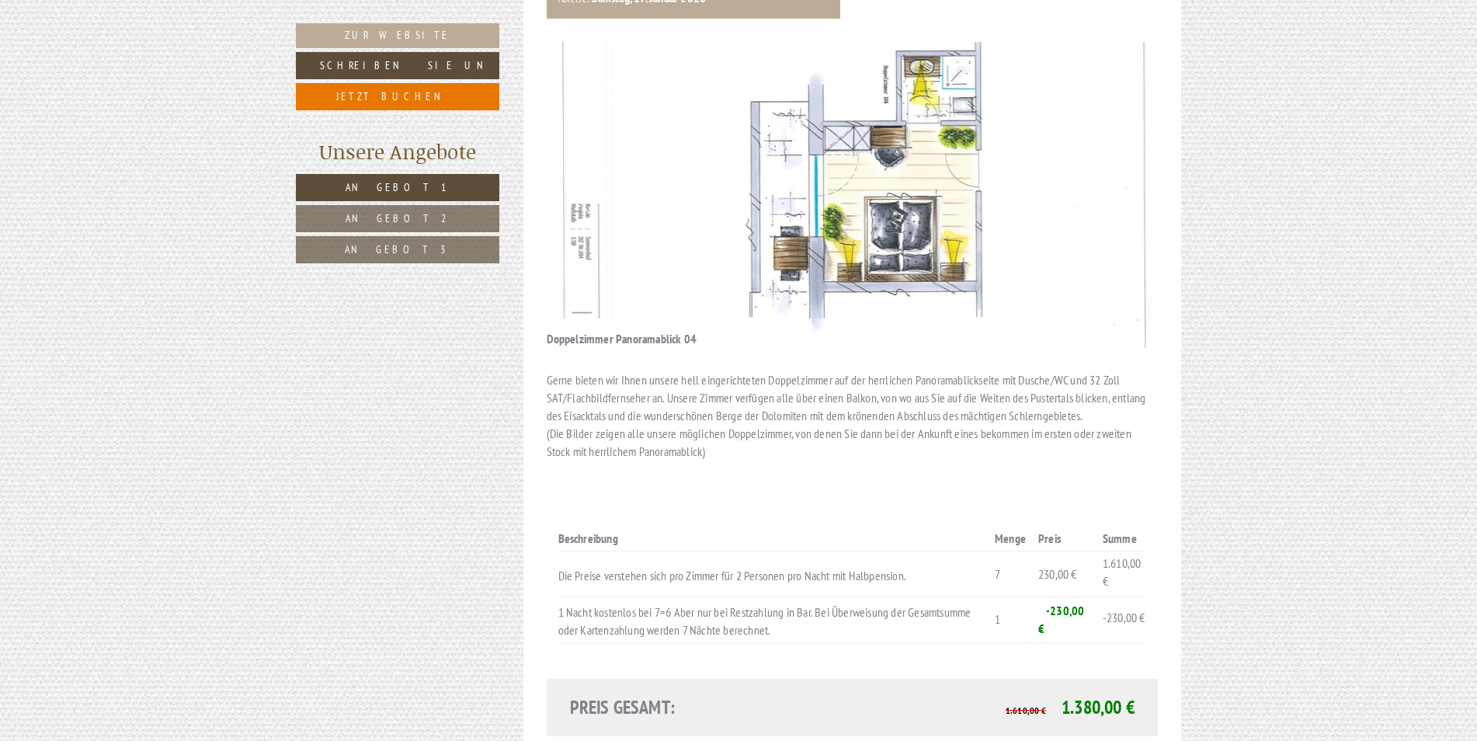
click at [1123, 176] on button "Next" at bounding box center [1123, 195] width 16 height 39
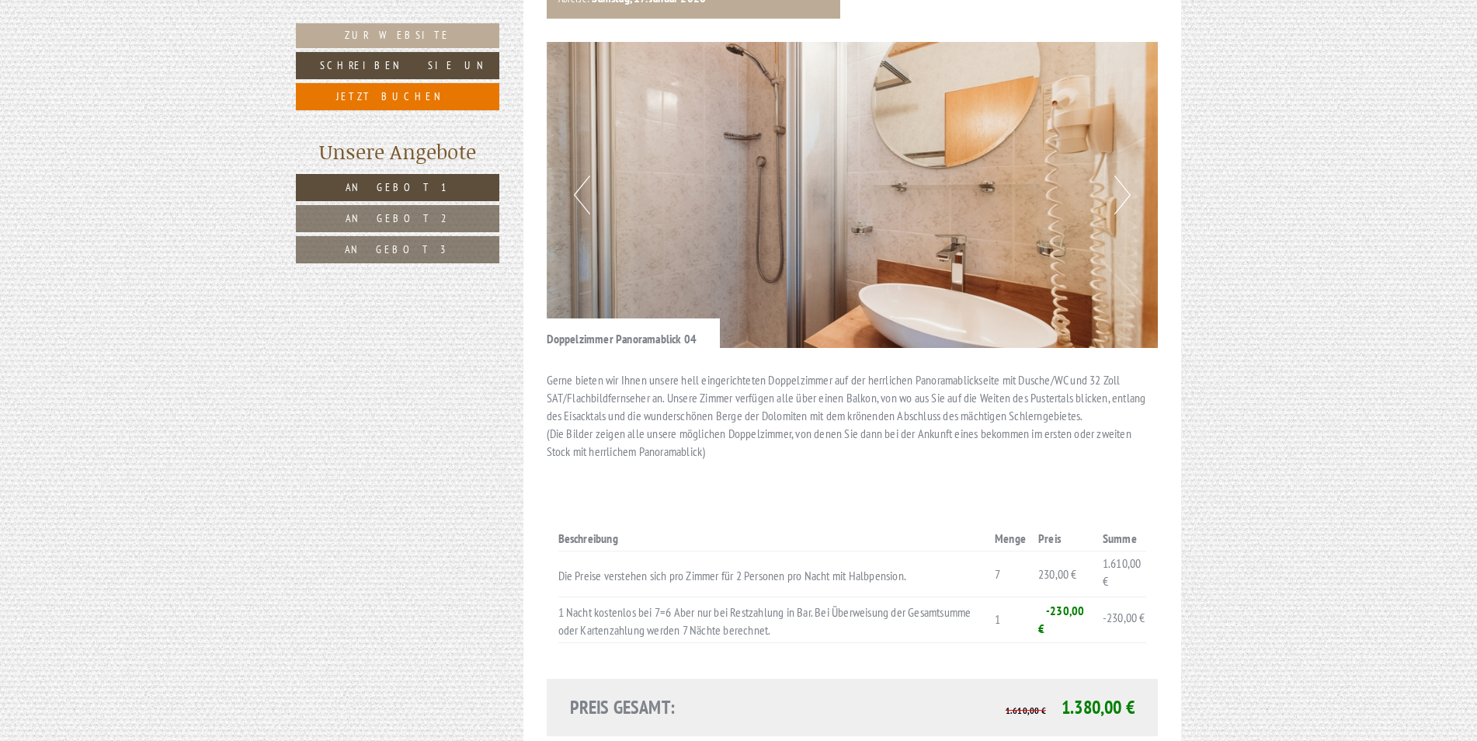
click at [1123, 176] on button "Next" at bounding box center [1123, 195] width 16 height 39
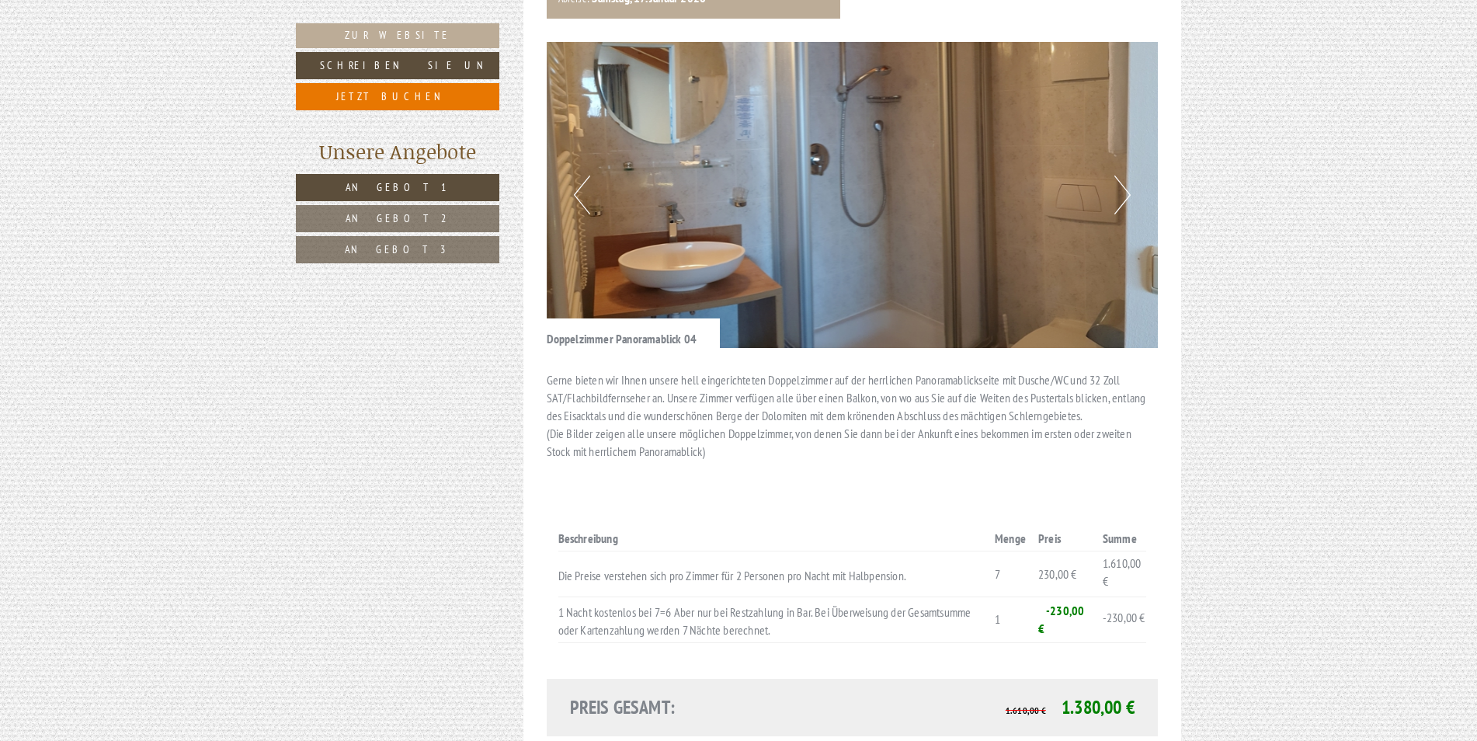
click at [1123, 176] on button "Next" at bounding box center [1123, 195] width 16 height 39
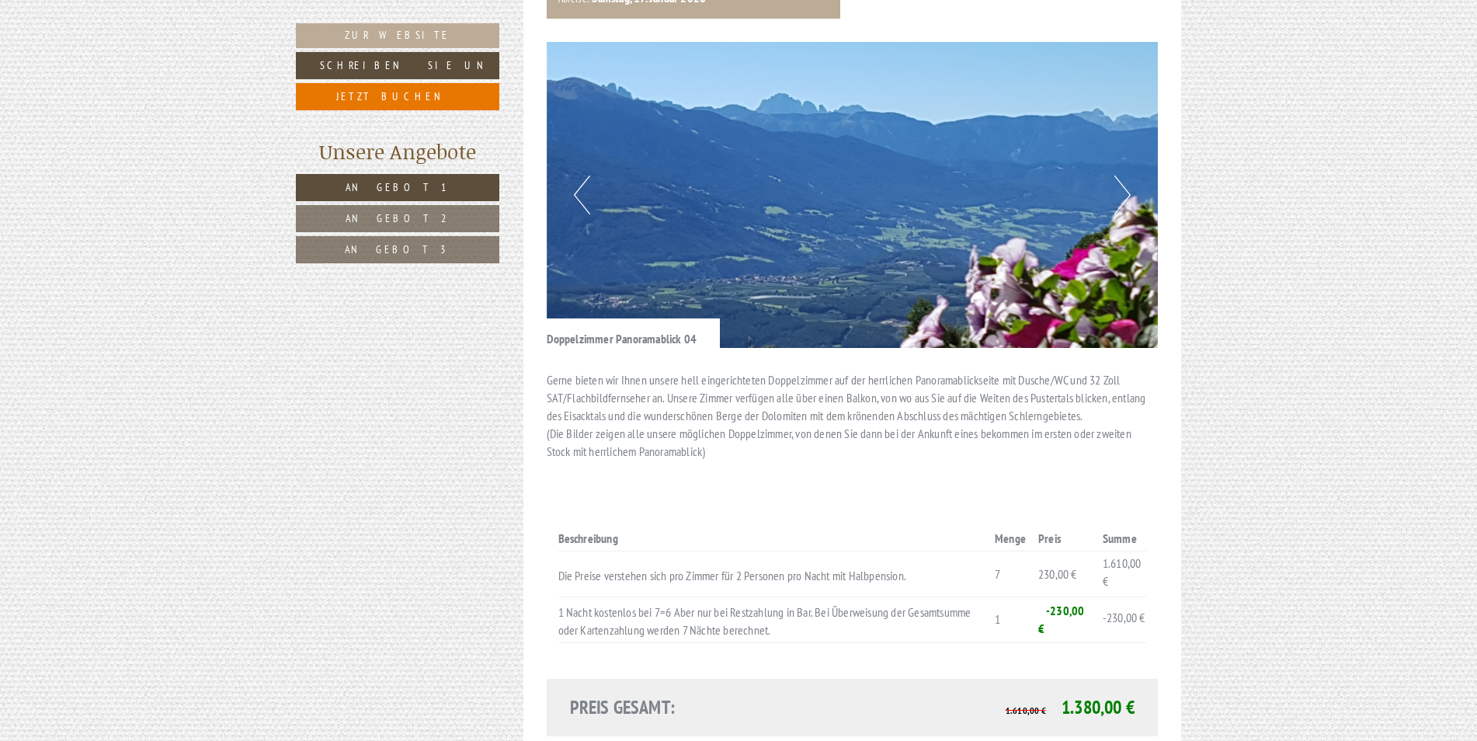
click at [1123, 176] on button "Next" at bounding box center [1123, 195] width 16 height 39
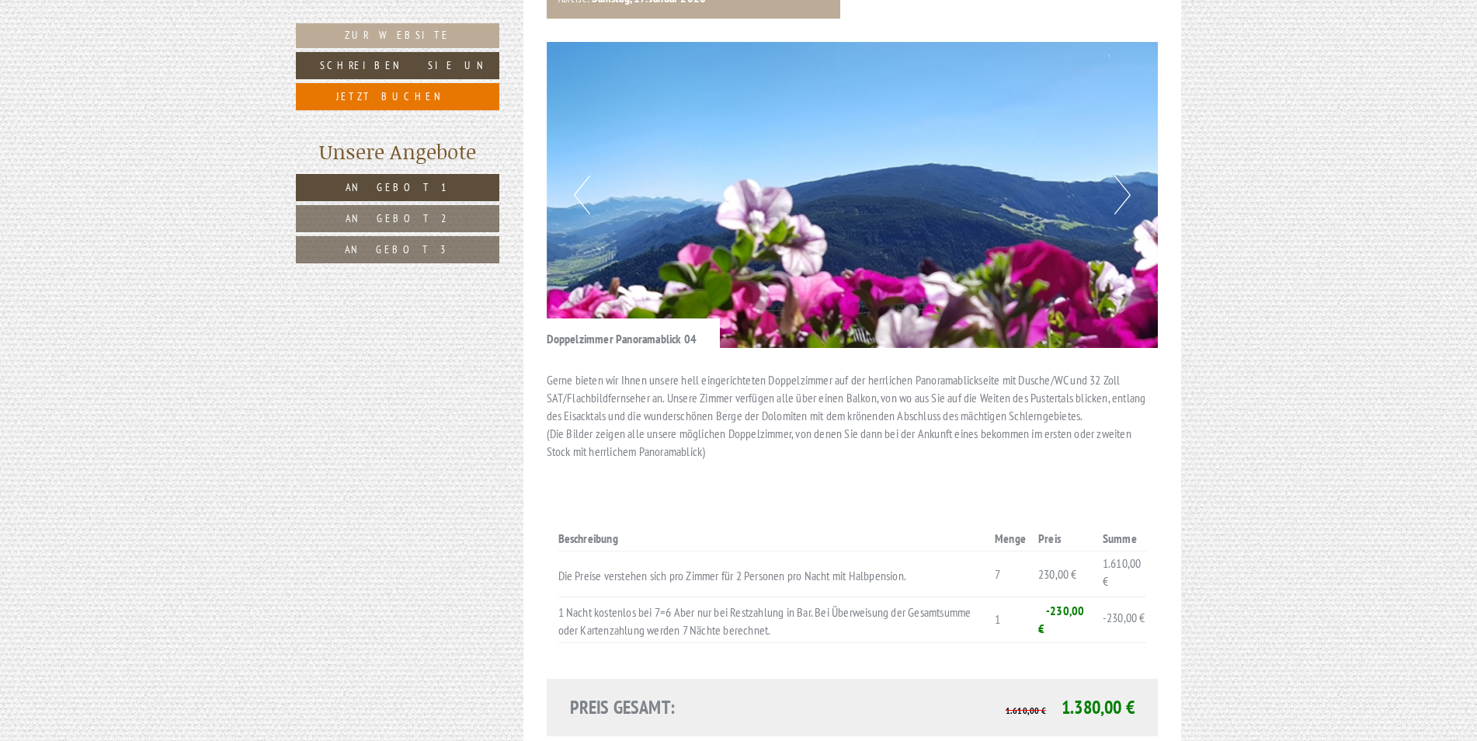
click at [1123, 176] on button "Next" at bounding box center [1123, 195] width 16 height 39
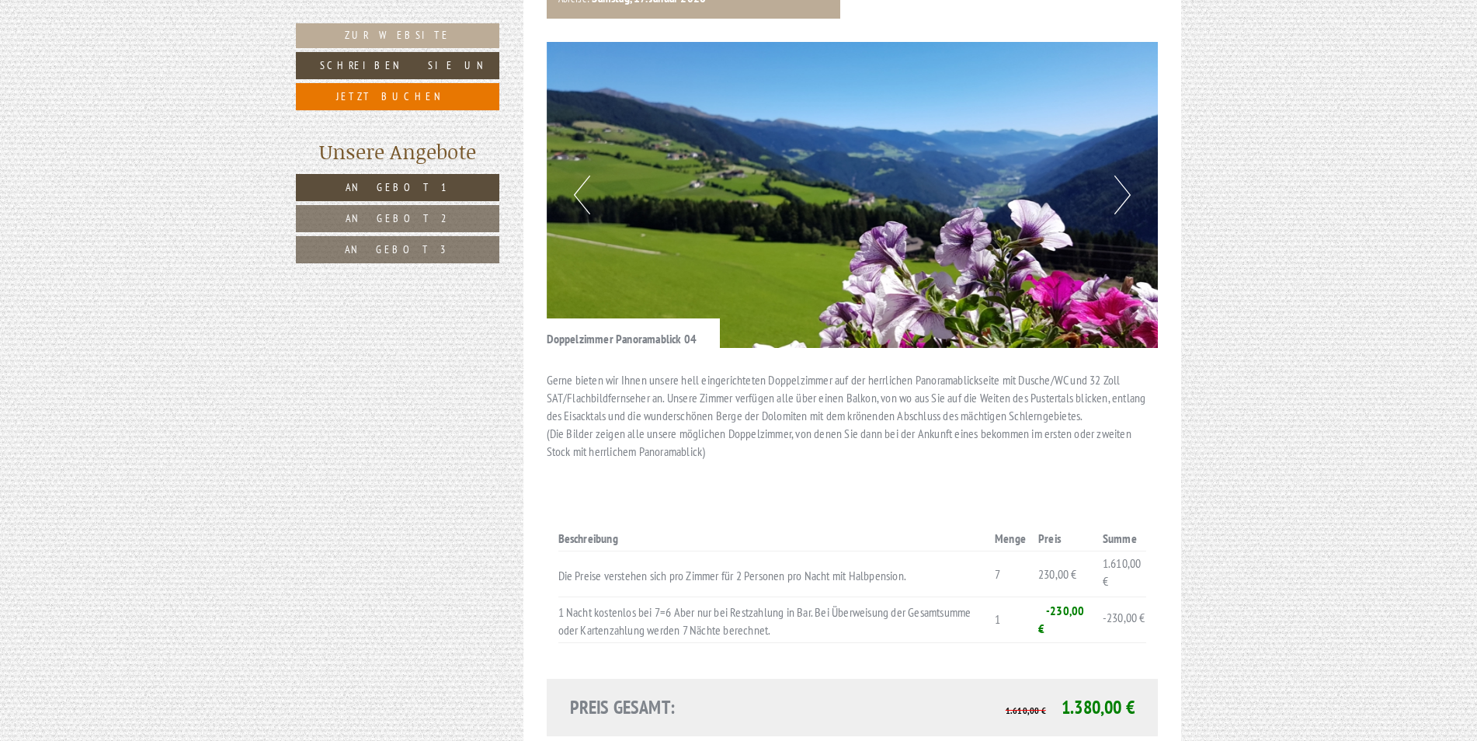
click at [1123, 176] on button "Next" at bounding box center [1123, 195] width 16 height 39
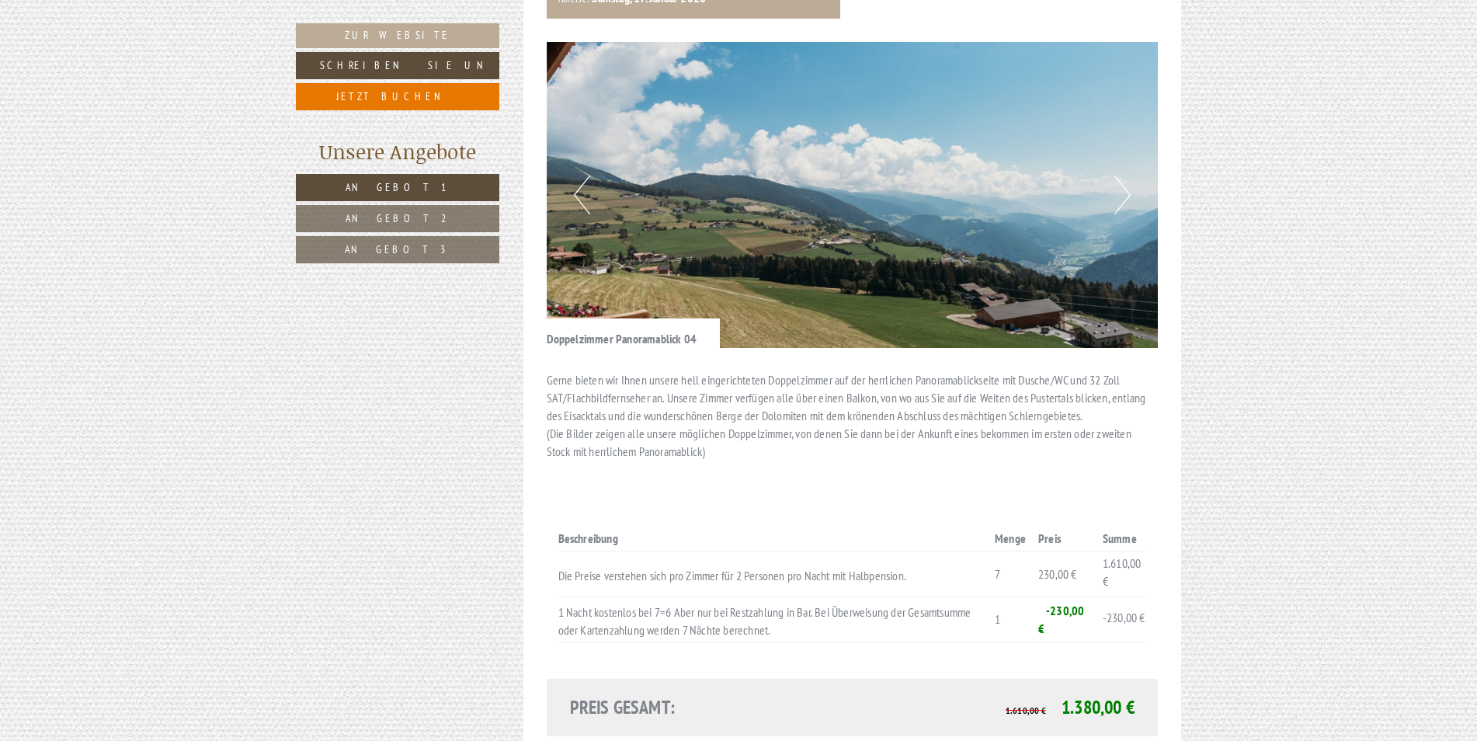
click at [1123, 176] on button "Next" at bounding box center [1123, 195] width 16 height 39
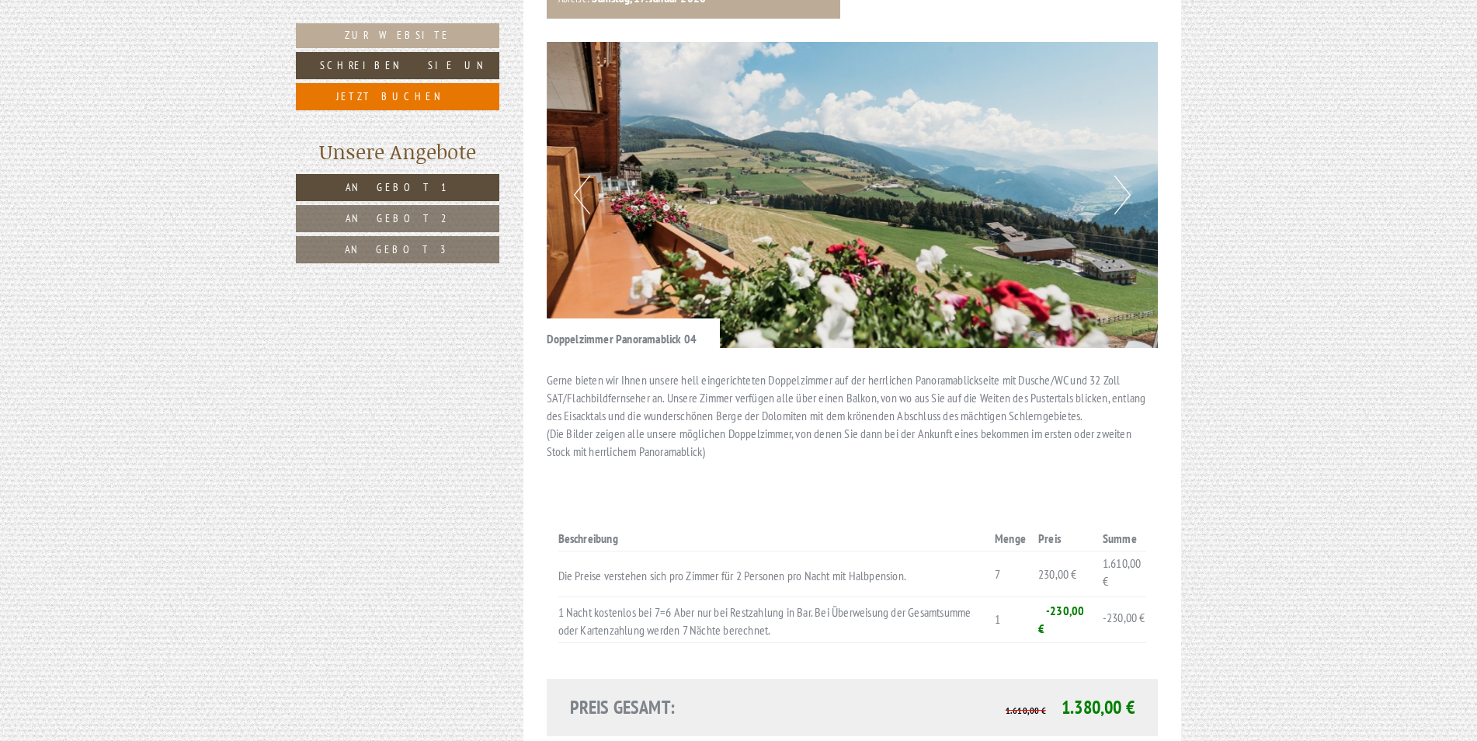
click at [1123, 176] on button "Next" at bounding box center [1123, 195] width 16 height 39
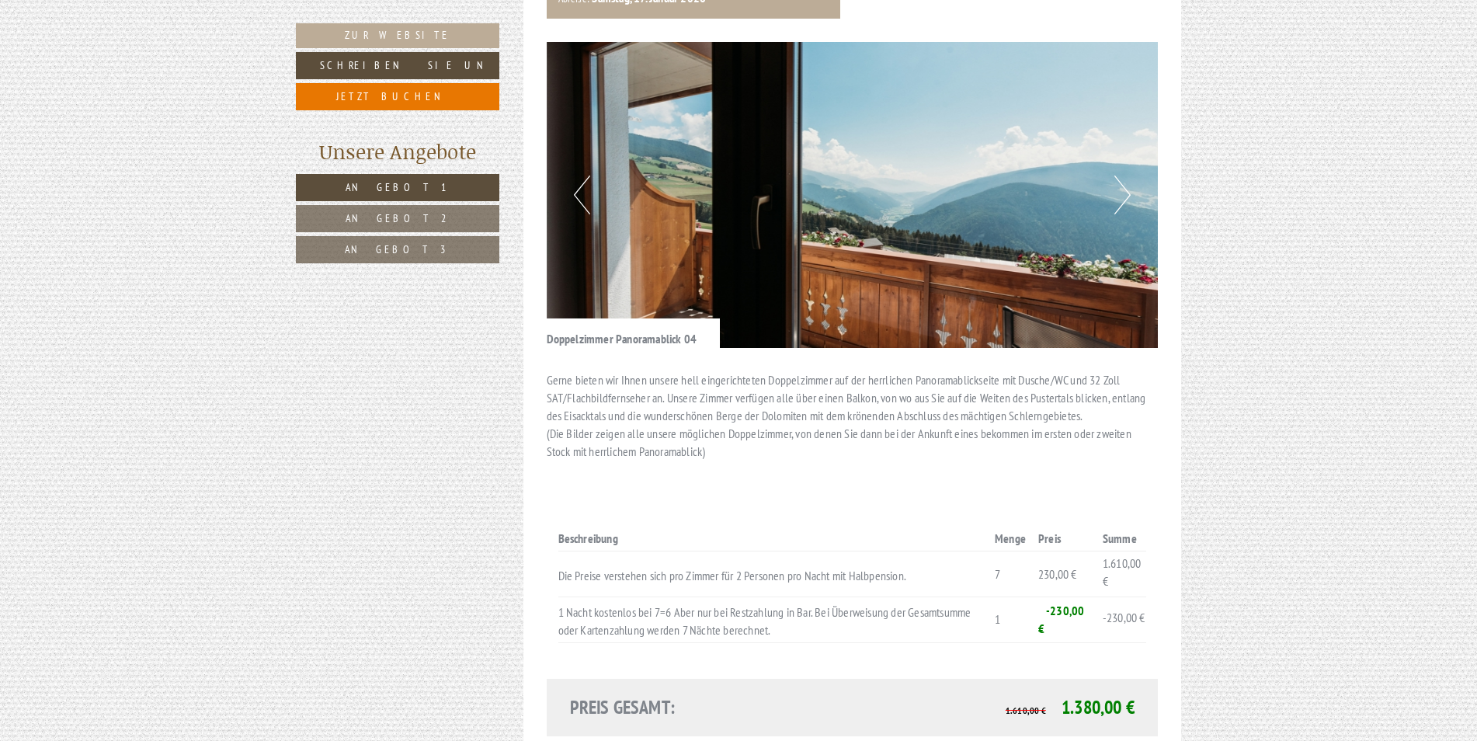
click at [1123, 176] on button "Next" at bounding box center [1123, 195] width 16 height 39
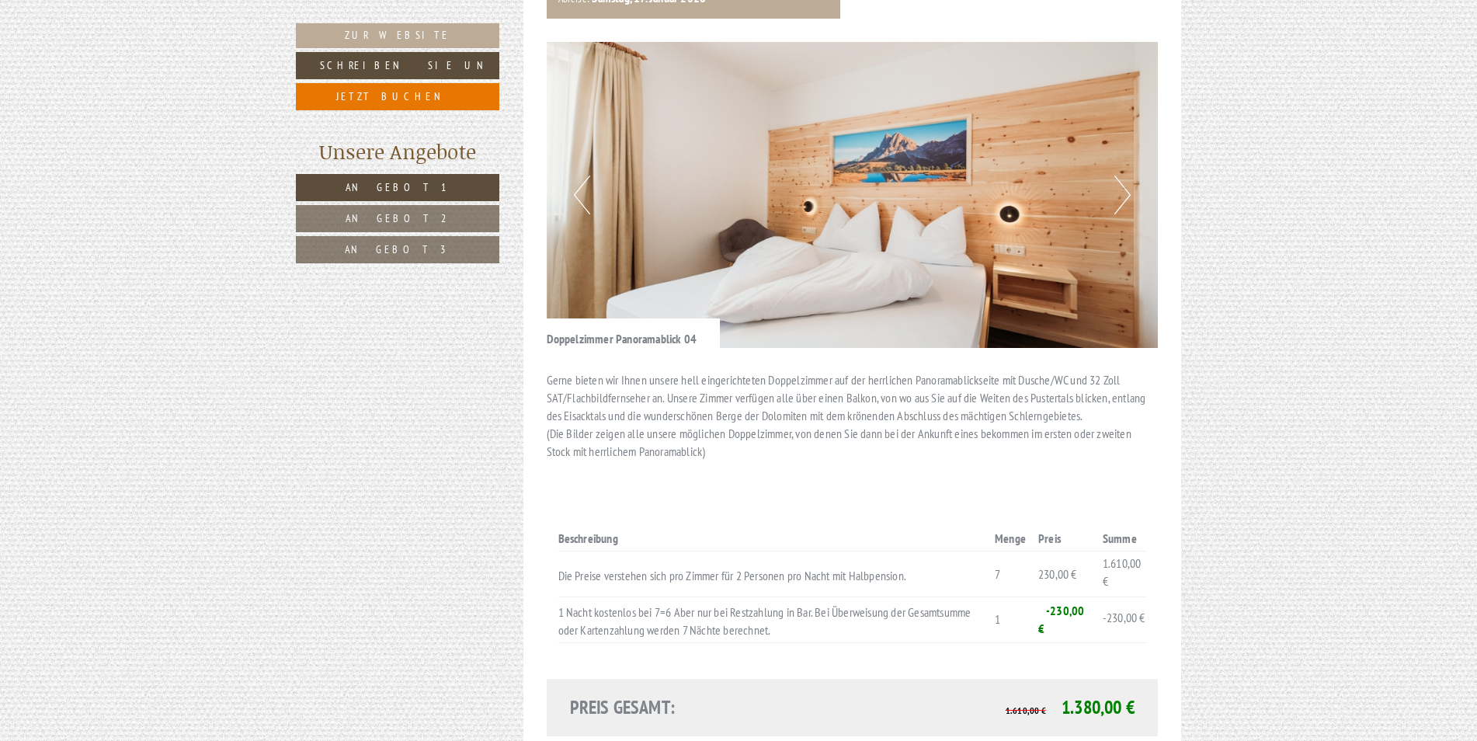
click at [1123, 176] on button "Next" at bounding box center [1123, 195] width 16 height 39
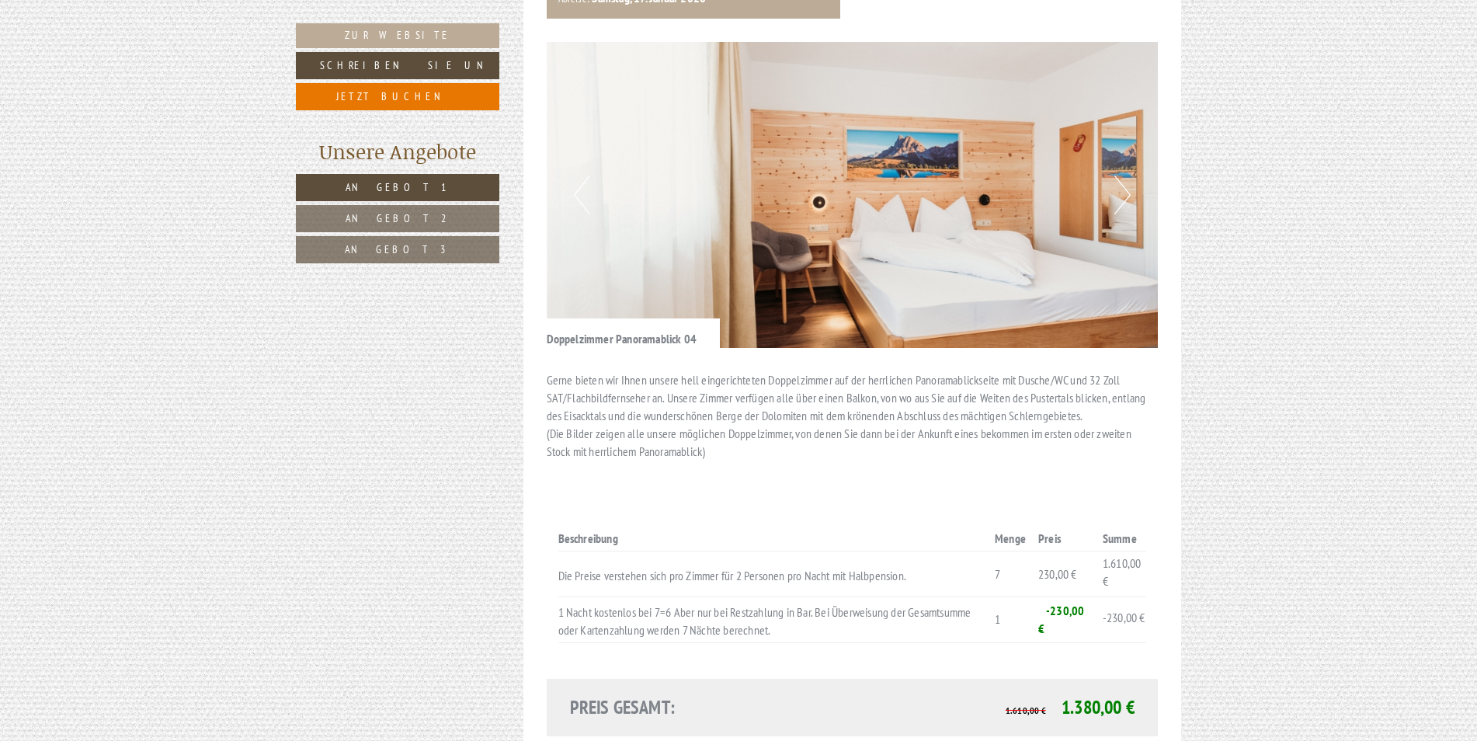
click at [1123, 176] on button "Next" at bounding box center [1123, 195] width 16 height 39
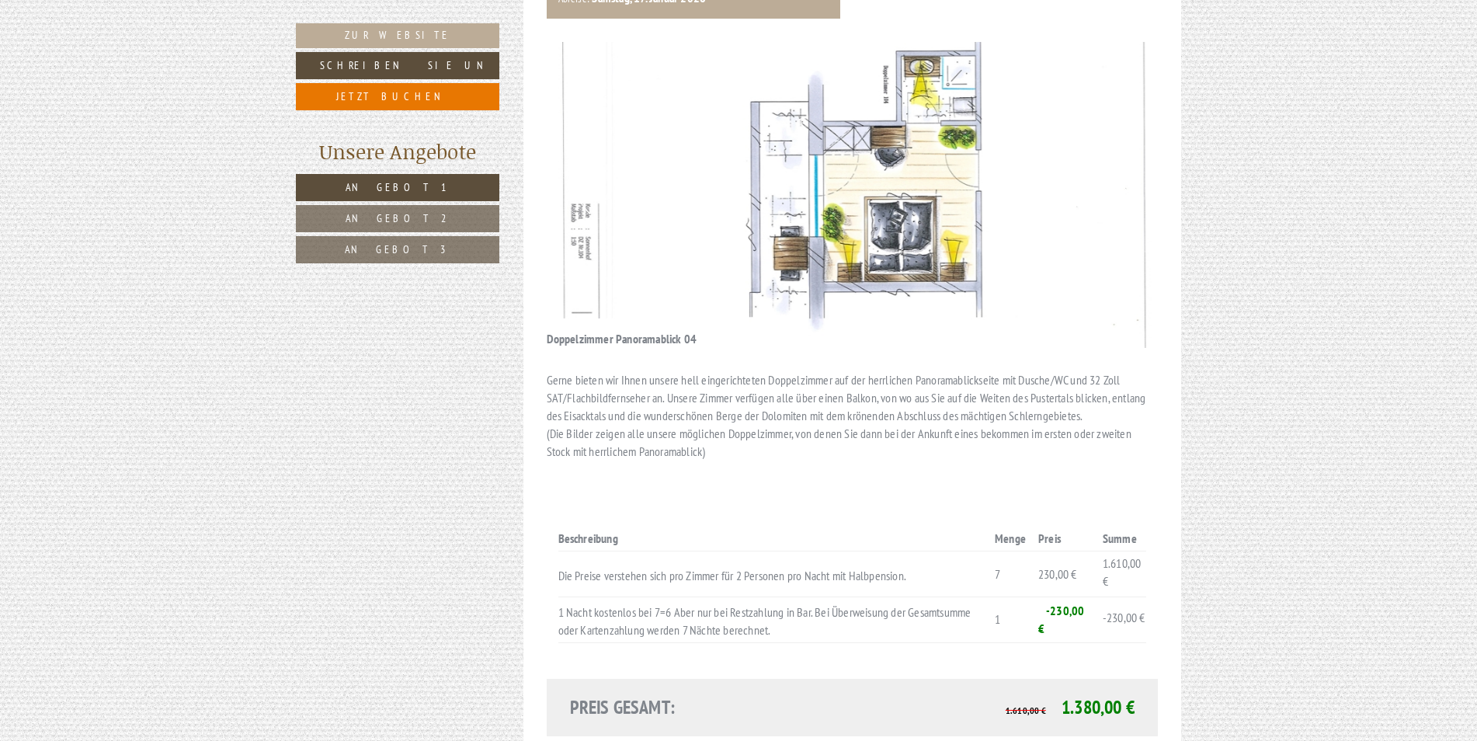
click at [1123, 176] on button "Next" at bounding box center [1123, 195] width 16 height 39
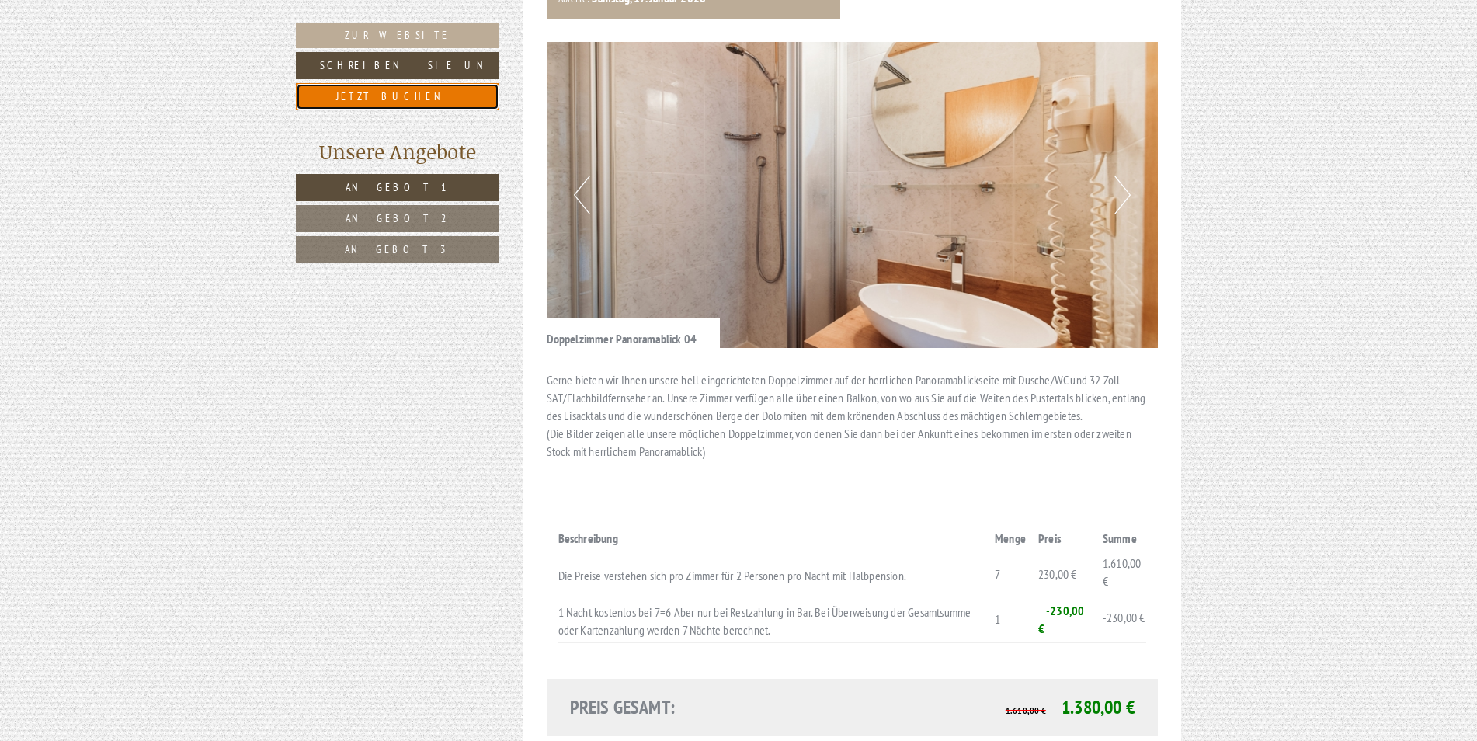
click at [380, 91] on link "Jetzt buchen" at bounding box center [398, 96] width 204 height 27
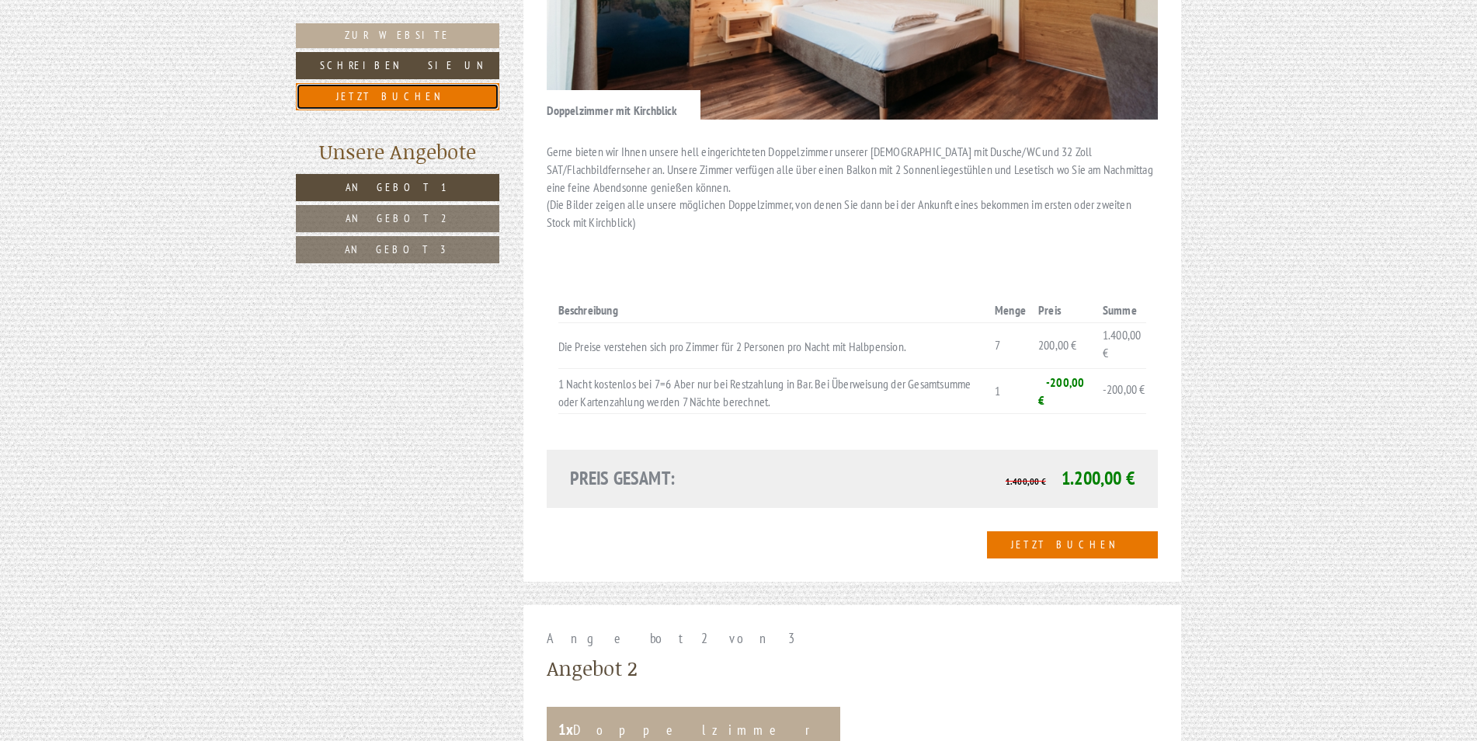
scroll to position [1736, 0]
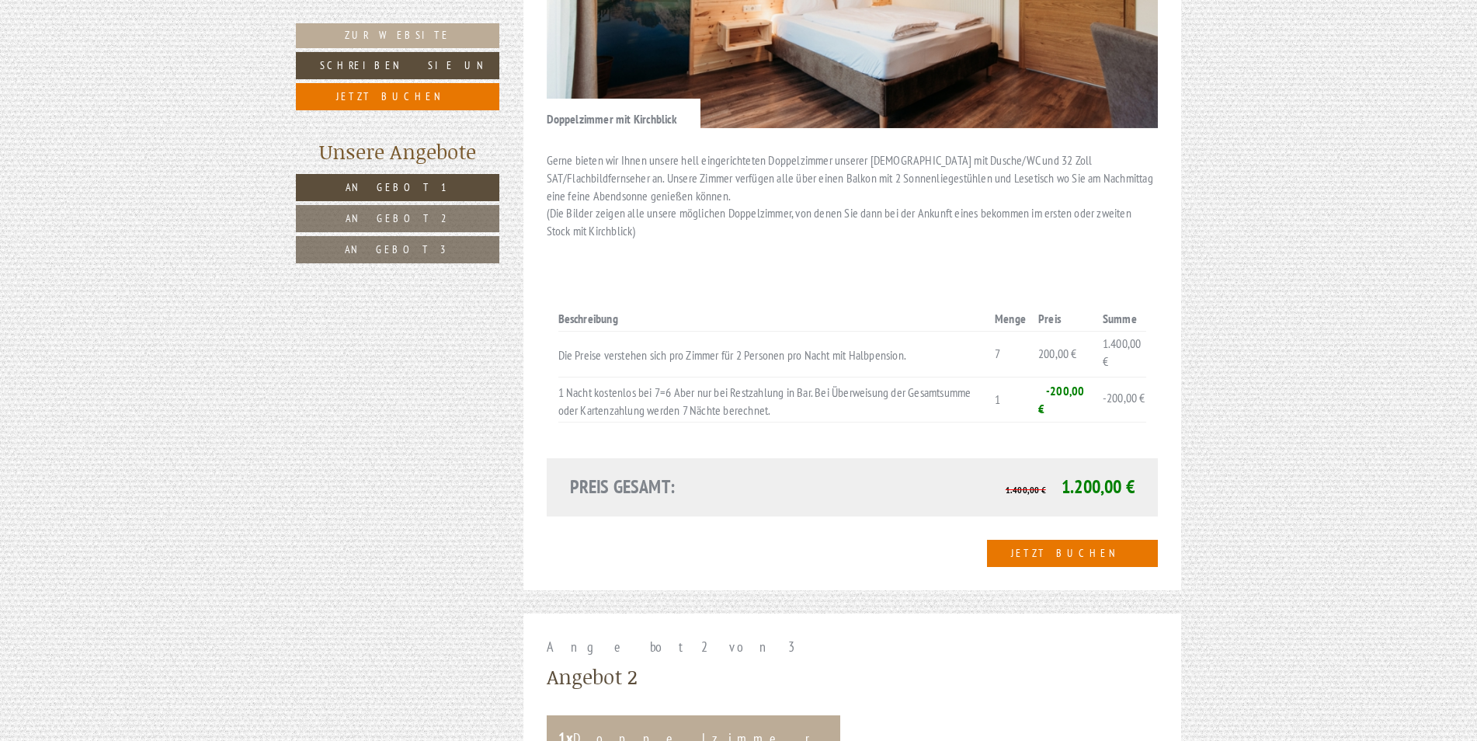
click at [409, 216] on span "Angebot 2" at bounding box center [398, 218] width 104 height 14
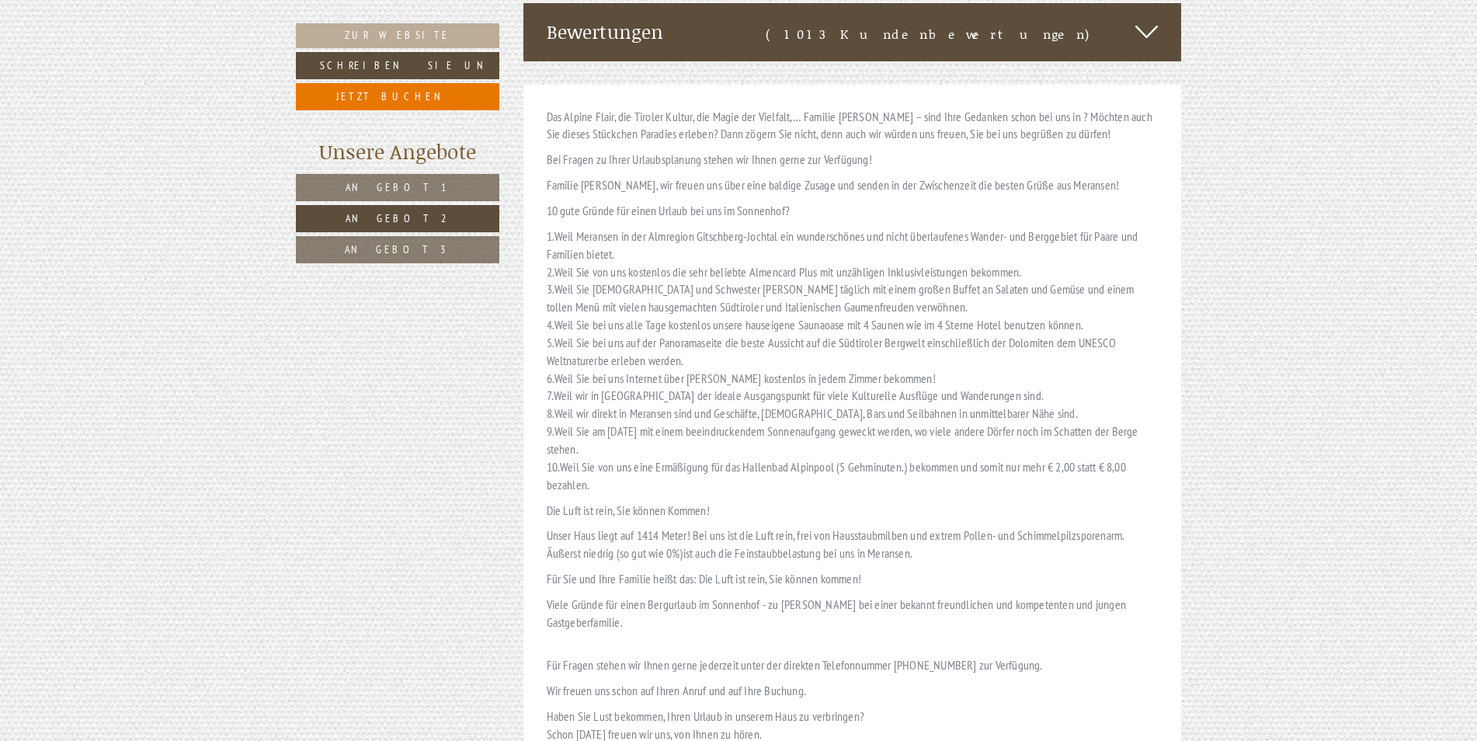
scroll to position [3405, 0]
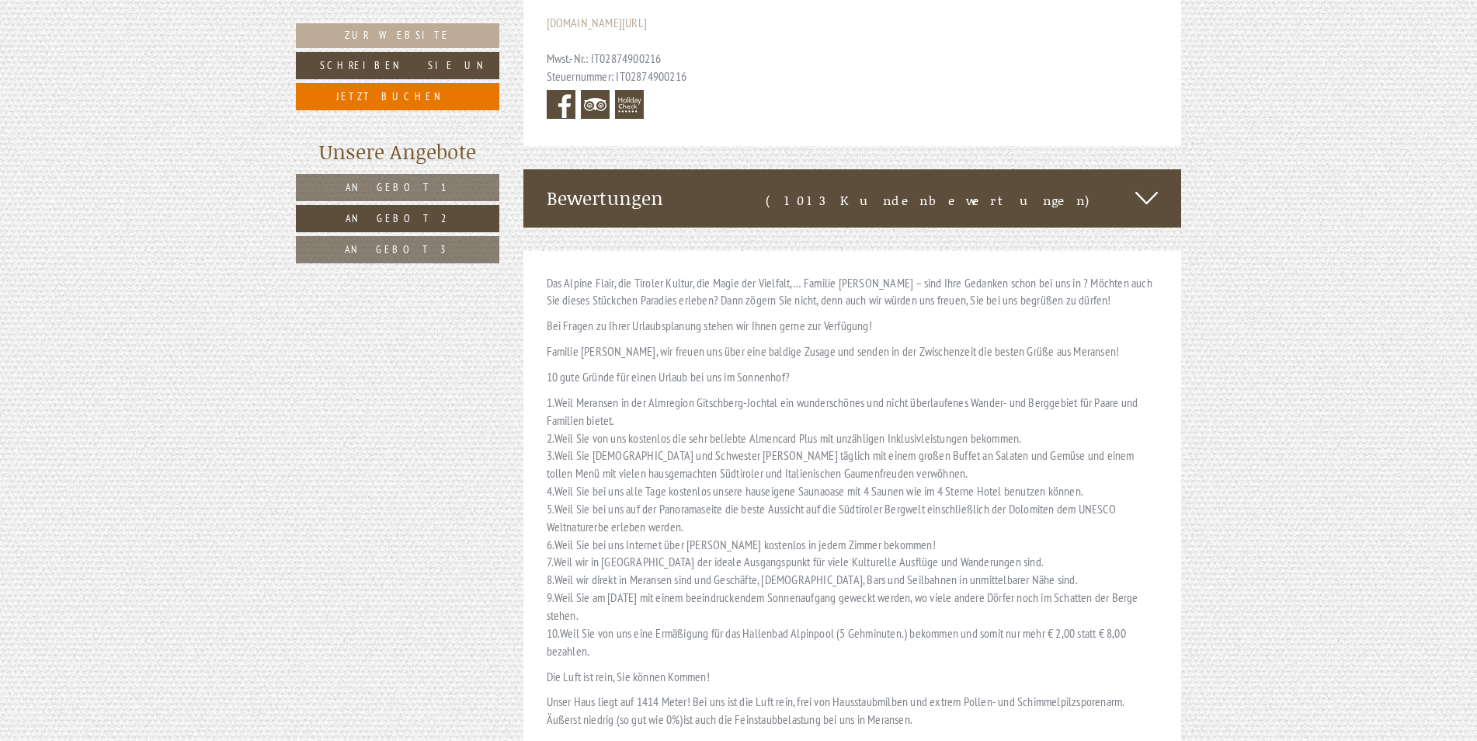
click at [407, 217] on span "Angebot 2" at bounding box center [398, 218] width 104 height 14
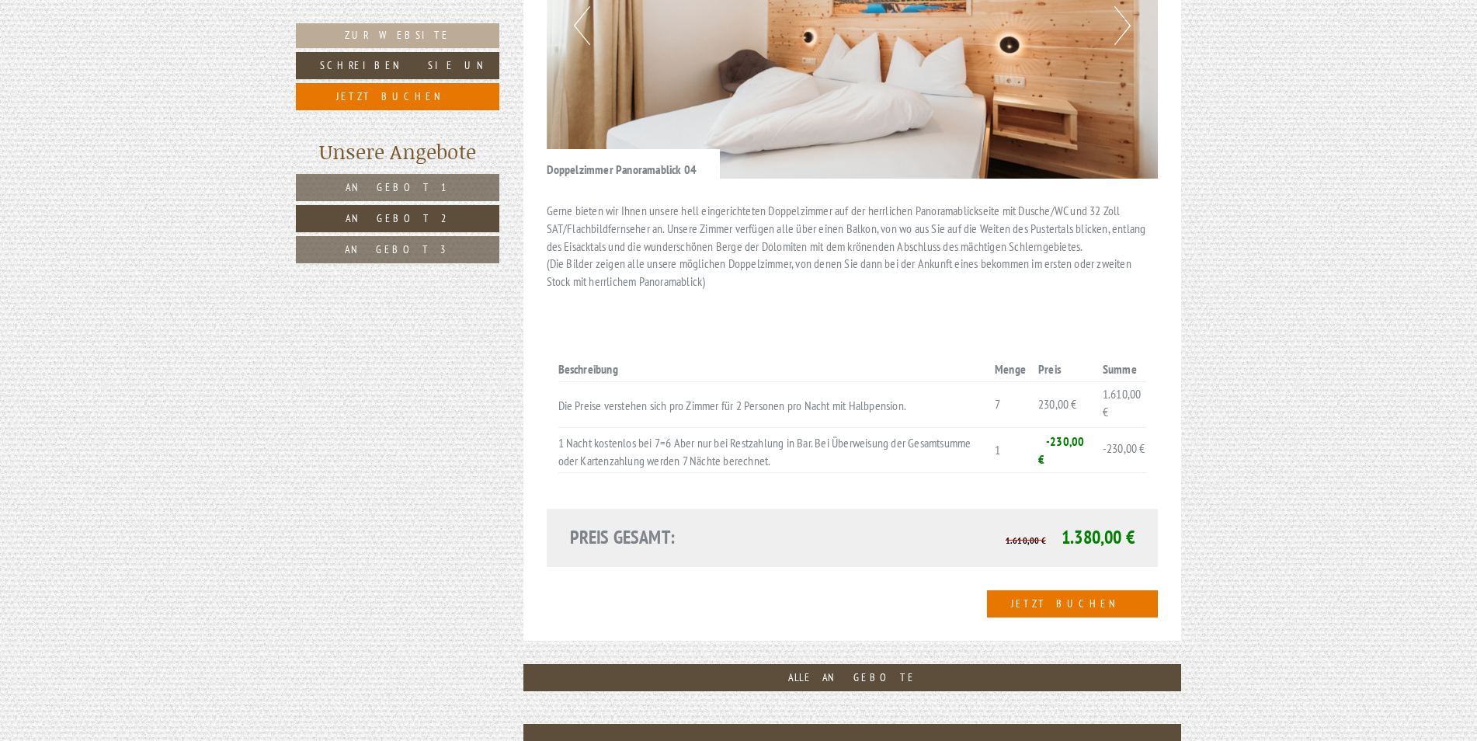
scroll to position [1851, 0]
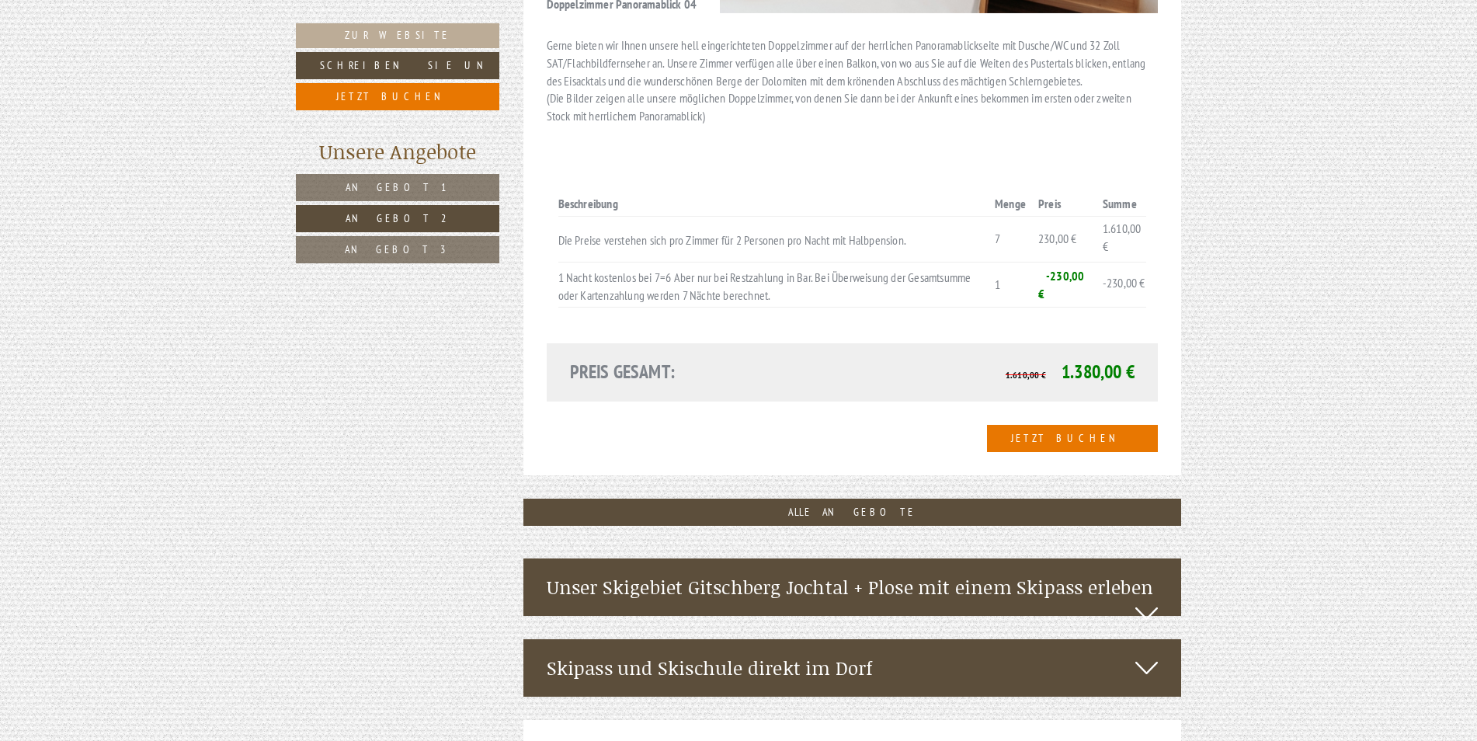
click at [1011, 558] on div "Unser Skigebiet Gitschberg Jochtal + Plose mit einem Skipass erleben" at bounding box center [853, 586] width 659 height 57
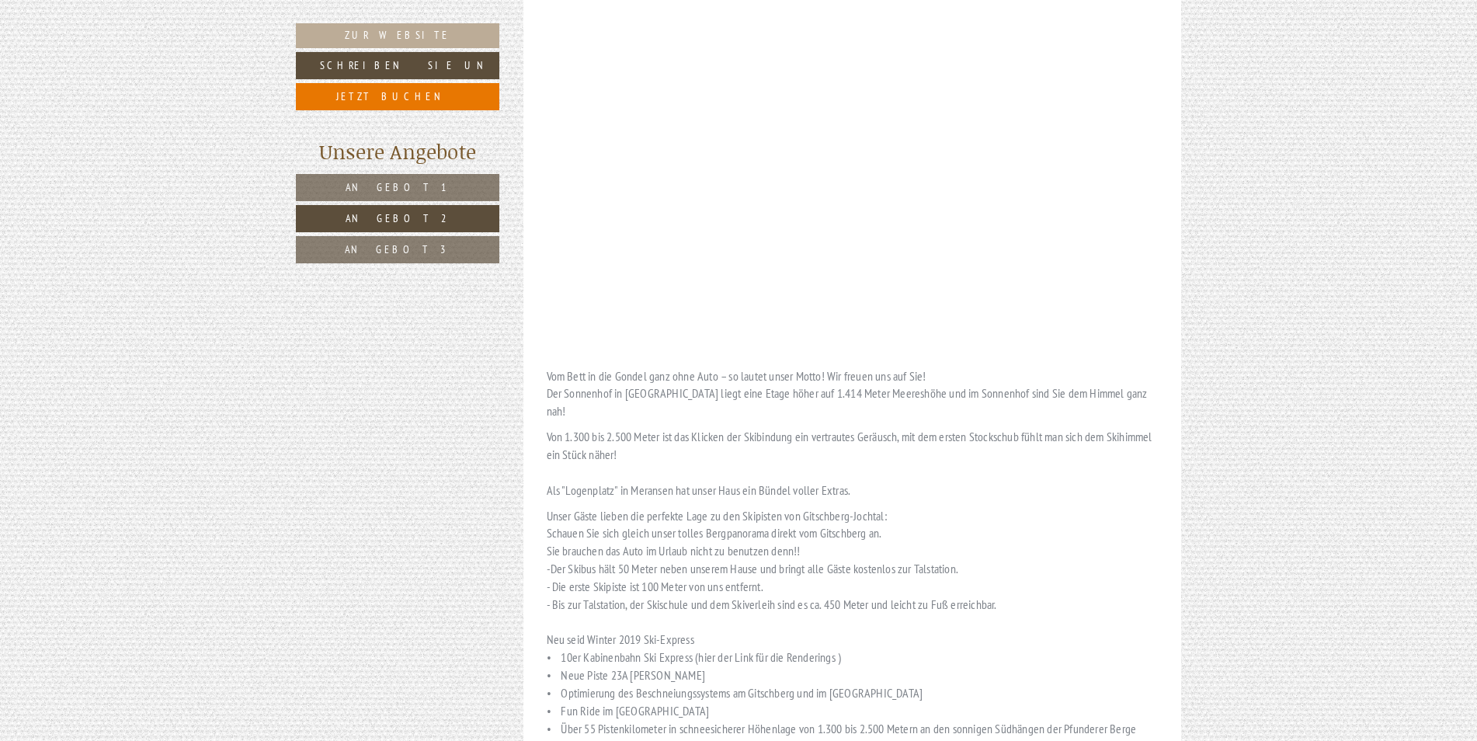
scroll to position [3094, 0]
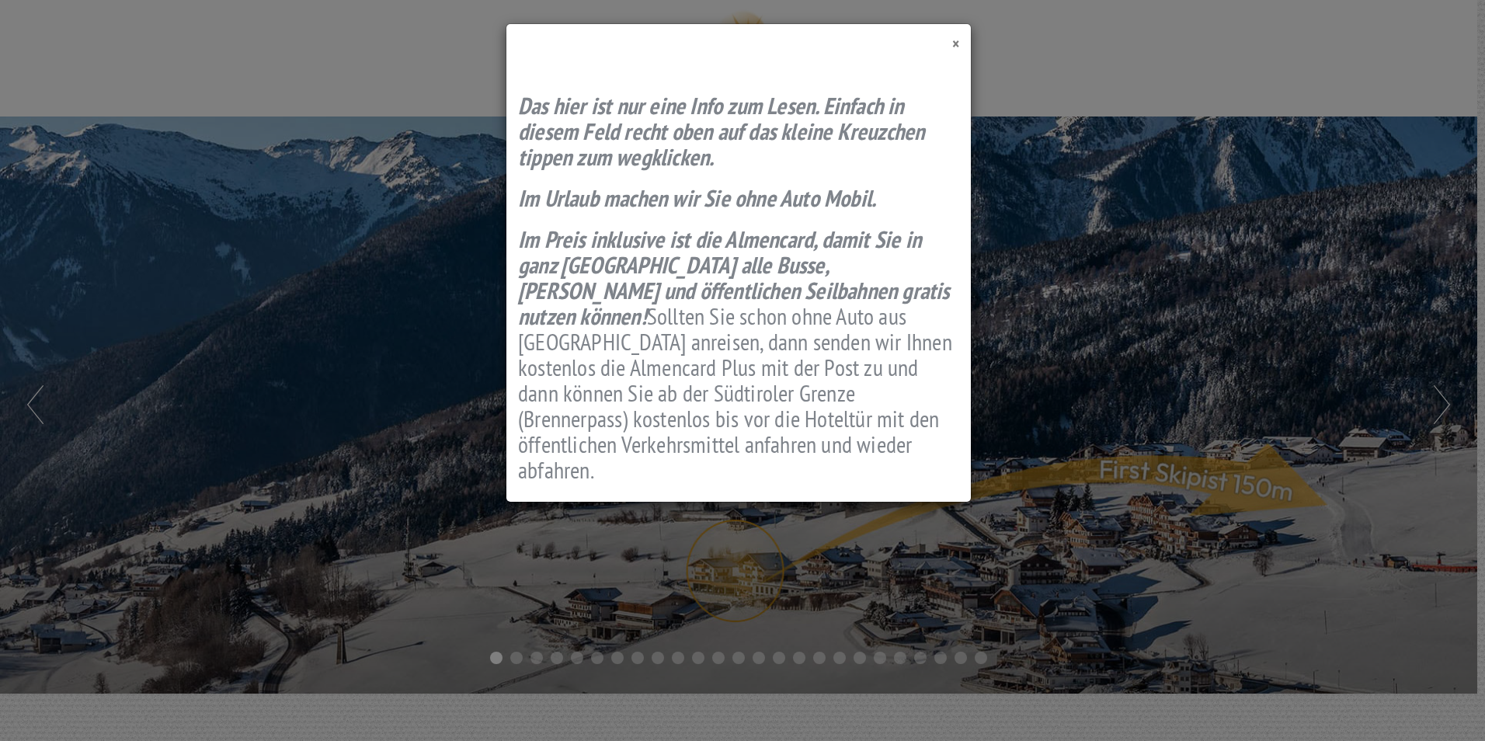
click at [955, 46] on span "×" at bounding box center [955, 43] width 7 height 21
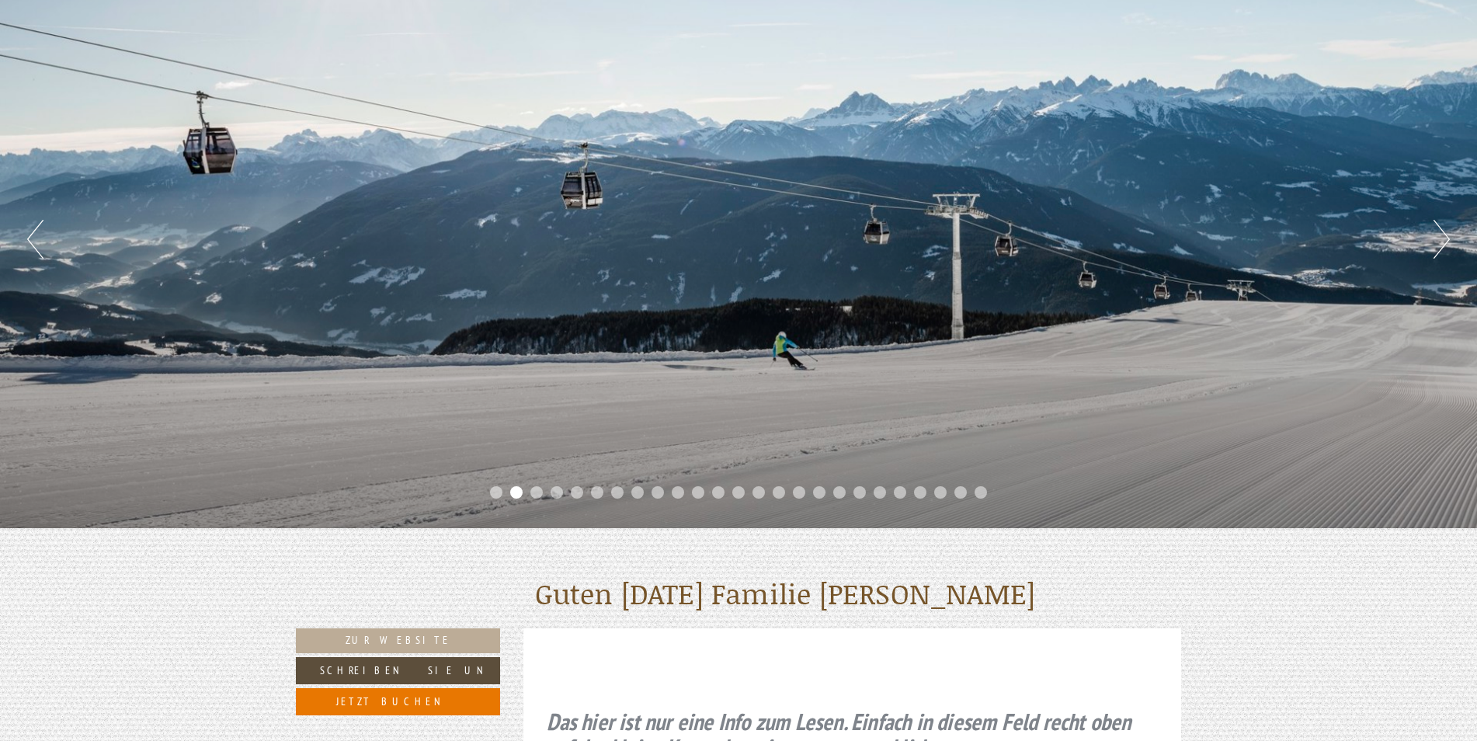
scroll to position [414, 0]
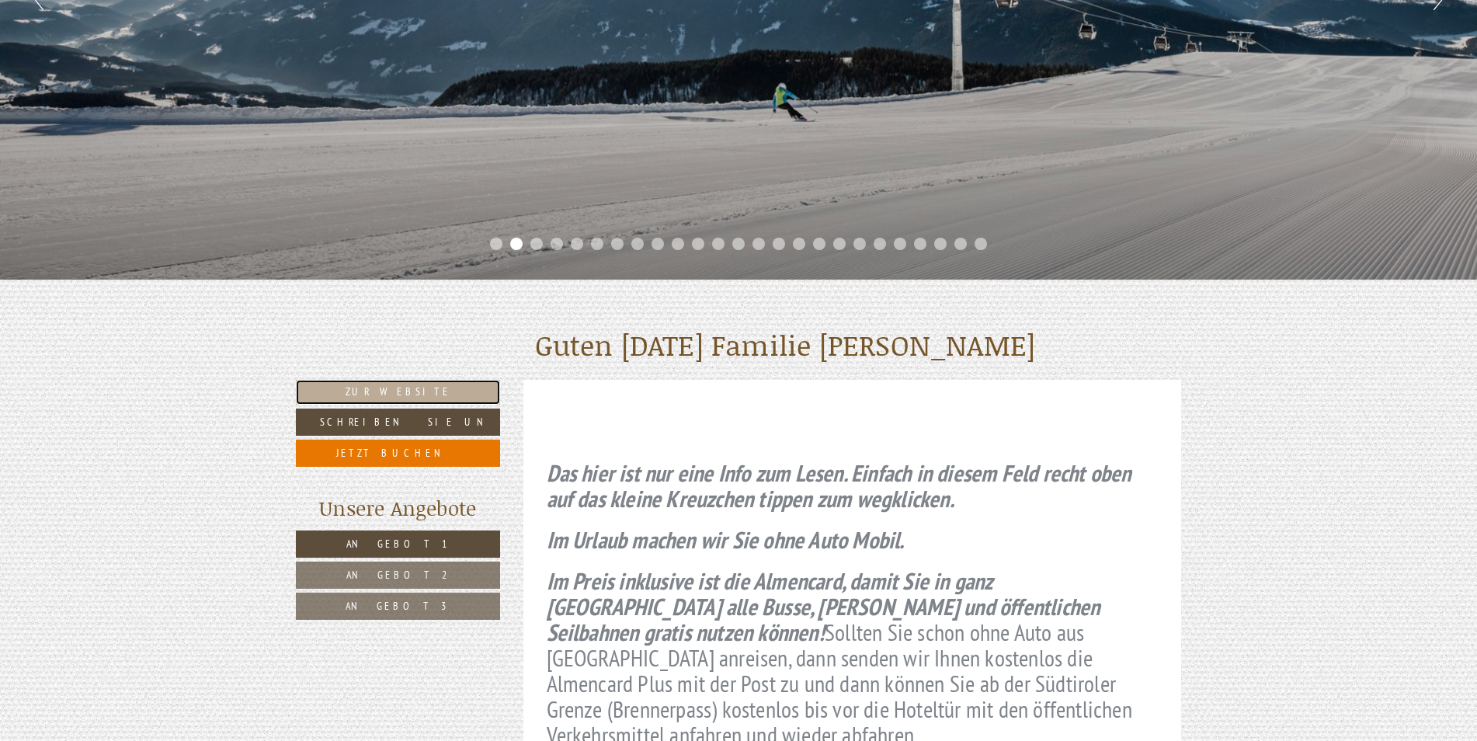
click at [399, 387] on link "Zur Website" at bounding box center [398, 392] width 204 height 25
